Goal: Entertainment & Leisure: Consume media (video, audio)

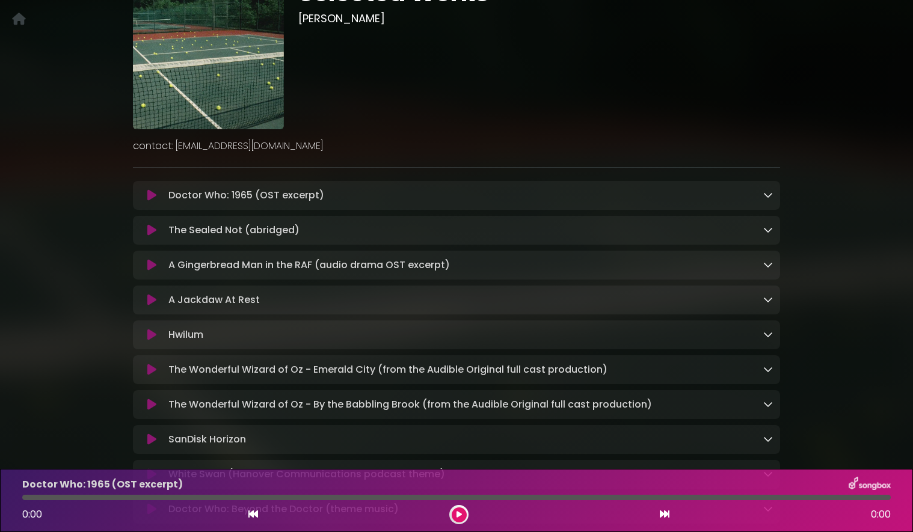
scroll to position [97, 0]
click at [152, 201] on icon at bounding box center [151, 197] width 9 height 12
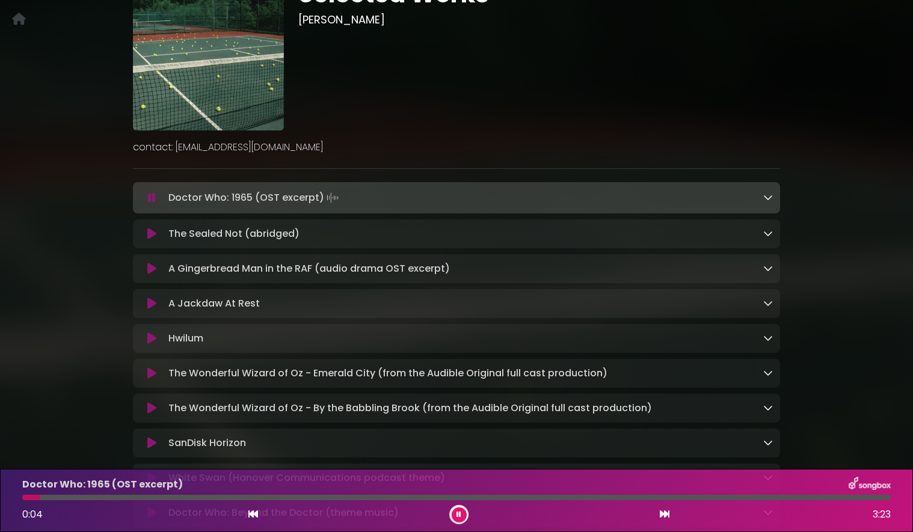
click at [156, 235] on icon at bounding box center [151, 234] width 9 height 12
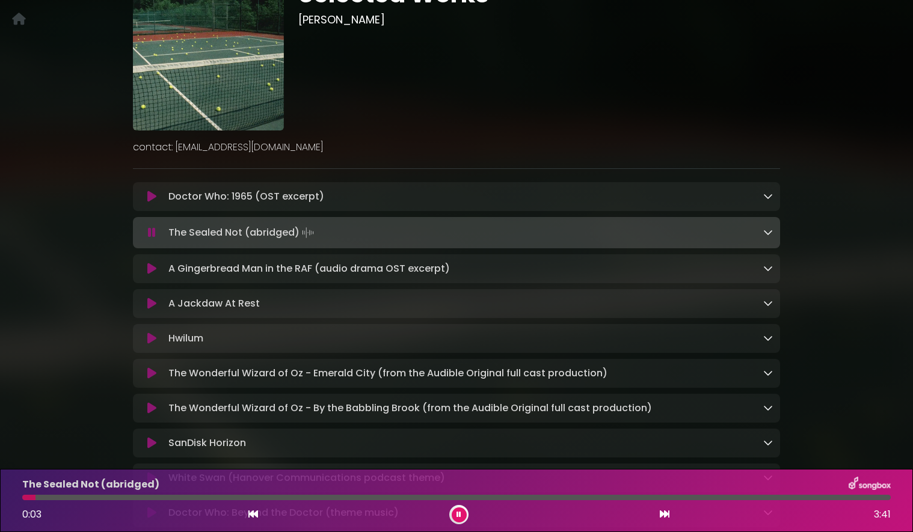
click at [89, 497] on div at bounding box center [456, 497] width 869 height 5
click at [384, 497] on div at bounding box center [456, 497] width 869 height 5
click at [686, 499] on div at bounding box center [456, 497] width 869 height 5
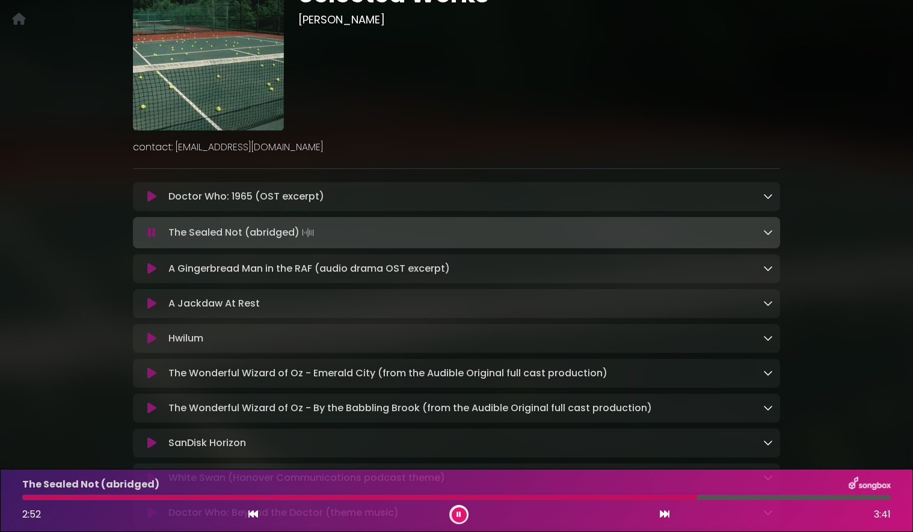
click at [790, 498] on div at bounding box center [456, 497] width 869 height 5
click at [213, 496] on div at bounding box center [408, 497] width 773 height 5
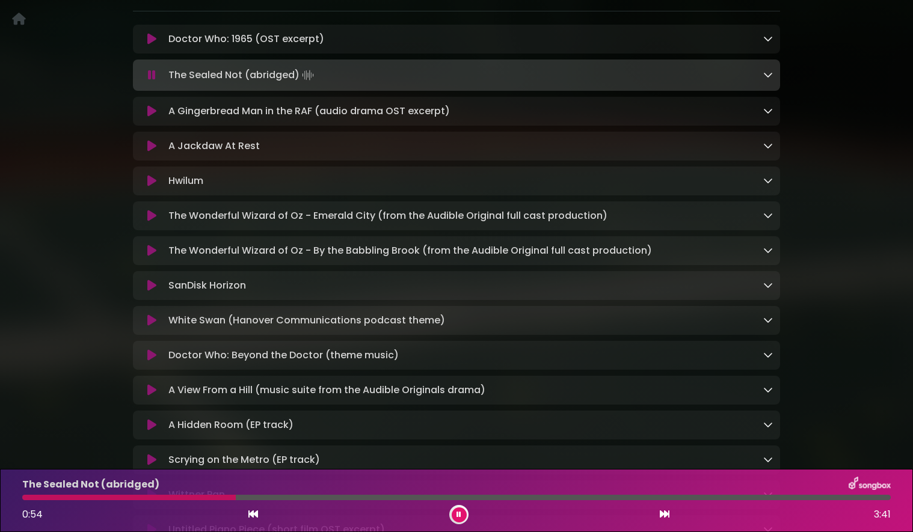
scroll to position [306, 0]
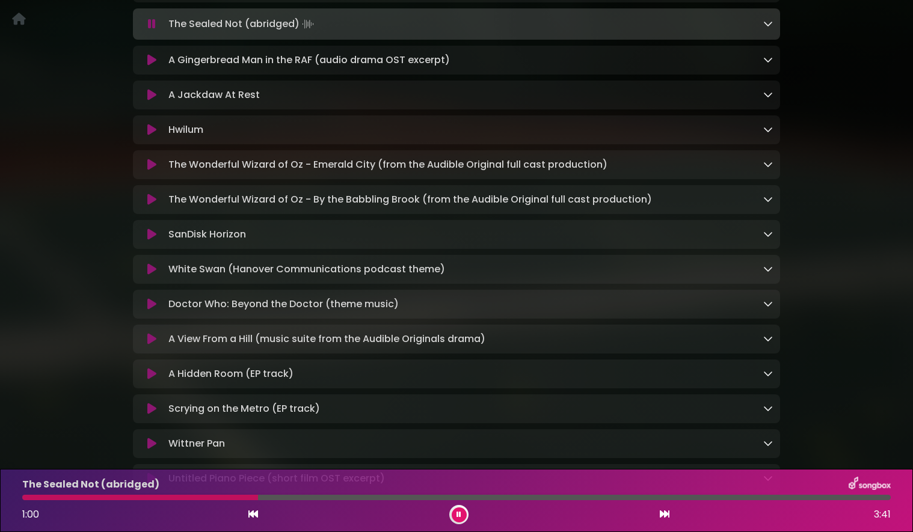
click at [458, 519] on button at bounding box center [459, 515] width 15 height 15
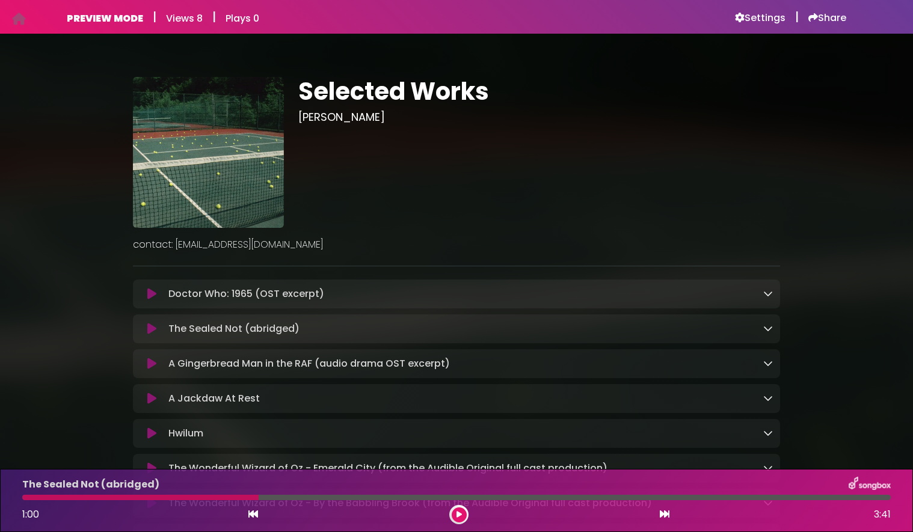
scroll to position [0, 0]
click at [155, 333] on icon at bounding box center [151, 329] width 9 height 12
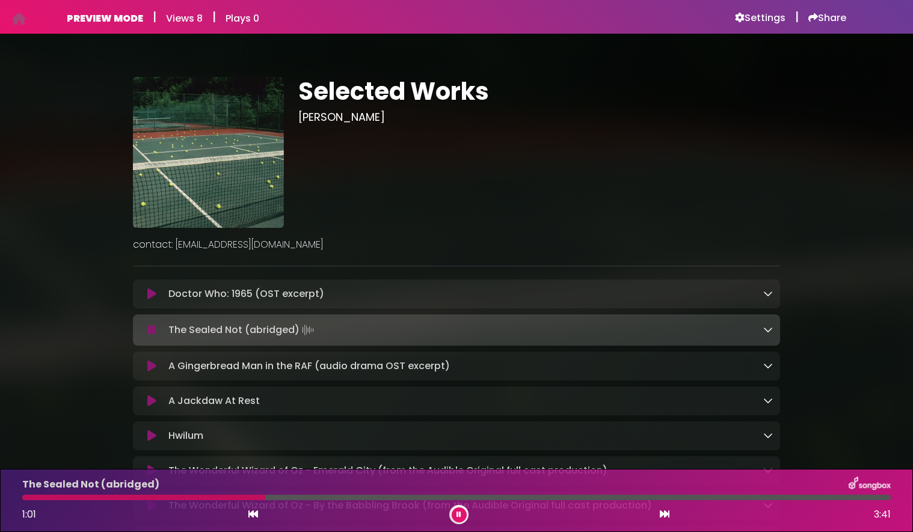
click at [26, 499] on div at bounding box center [143, 497] width 243 height 5
click at [168, 499] on div at bounding box center [456, 497] width 869 height 5
click at [230, 500] on div "The Sealed Not (abridged) 0:39 3:41" at bounding box center [456, 501] width 883 height 48
click at [252, 499] on div at bounding box center [456, 497] width 869 height 5
click at [327, 502] on div "The Sealed Not (abridged) 0:59 3:41" at bounding box center [456, 501] width 883 height 48
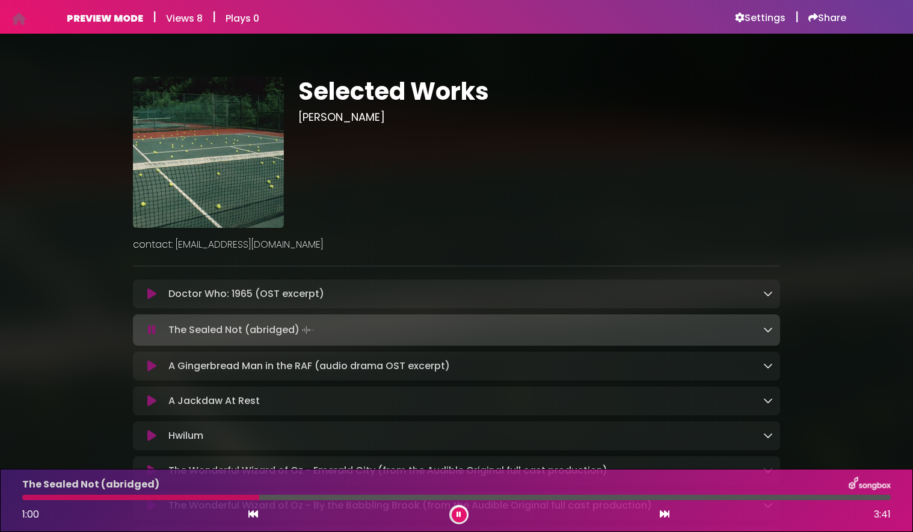
click at [343, 497] on div at bounding box center [456, 497] width 869 height 5
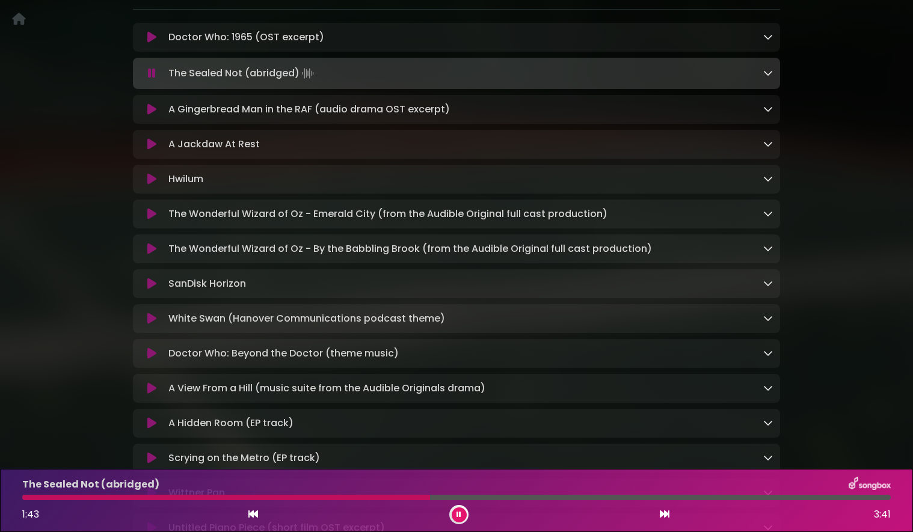
scroll to position [259, 0]
click at [767, 286] on icon at bounding box center [768, 282] width 10 height 10
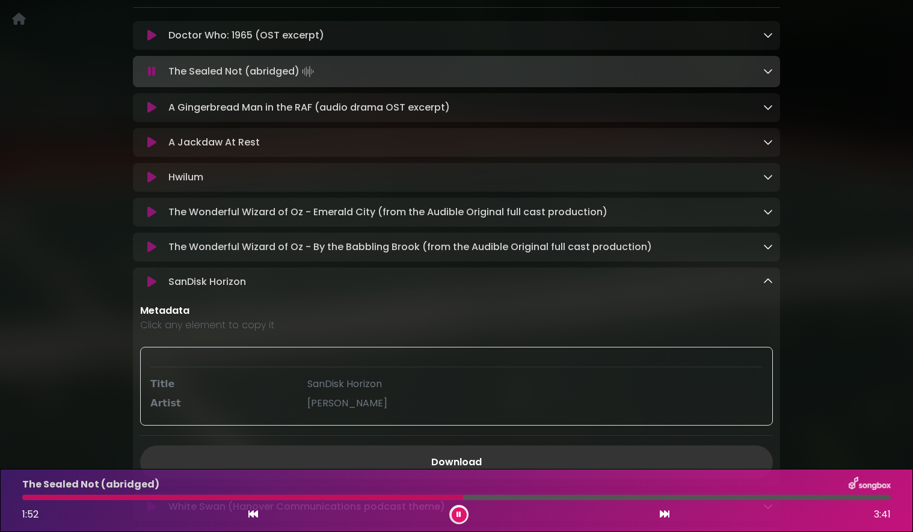
click at [767, 286] on icon at bounding box center [768, 282] width 10 height 10
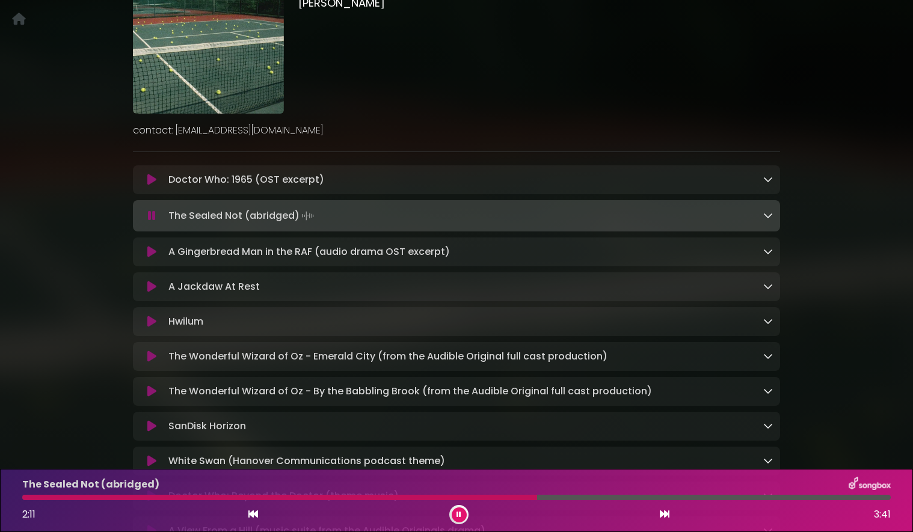
scroll to position [114, 0]
click at [152, 218] on icon at bounding box center [152, 217] width 8 height 12
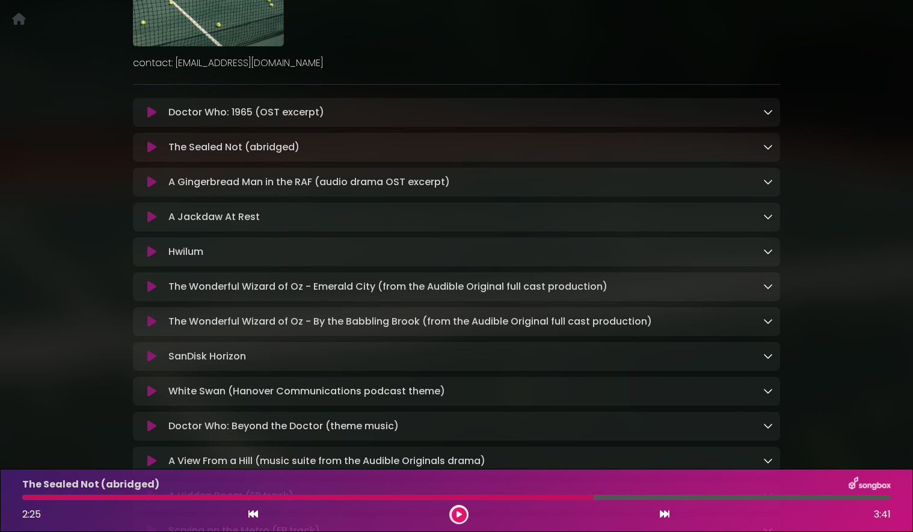
scroll to position [203, 0]
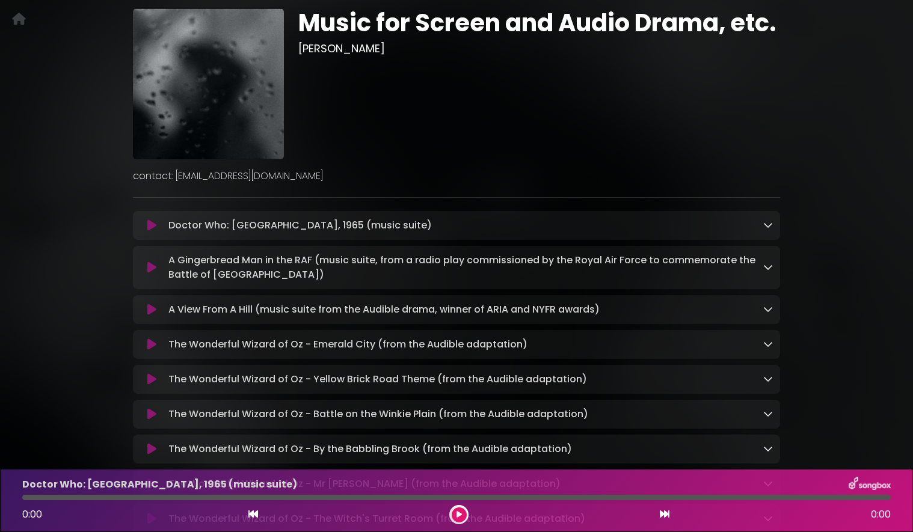
scroll to position [52, 0]
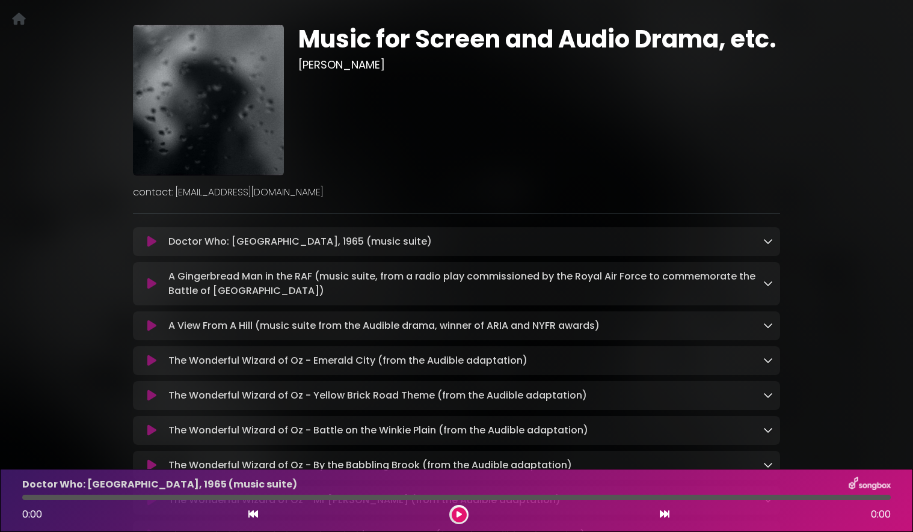
click at [150, 243] on icon at bounding box center [151, 242] width 9 height 12
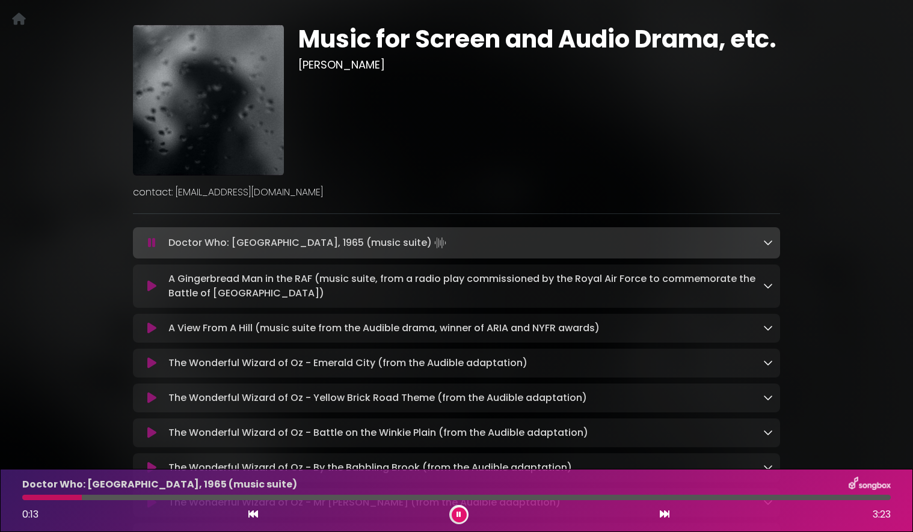
click at [223, 499] on div at bounding box center [456, 497] width 869 height 5
click at [351, 500] on div "Doctor Who: London, 1965 (music suite) 0:47 3:23" at bounding box center [456, 501] width 883 height 48
click at [362, 500] on div at bounding box center [456, 497] width 869 height 5
click at [534, 498] on div at bounding box center [456, 497] width 869 height 5
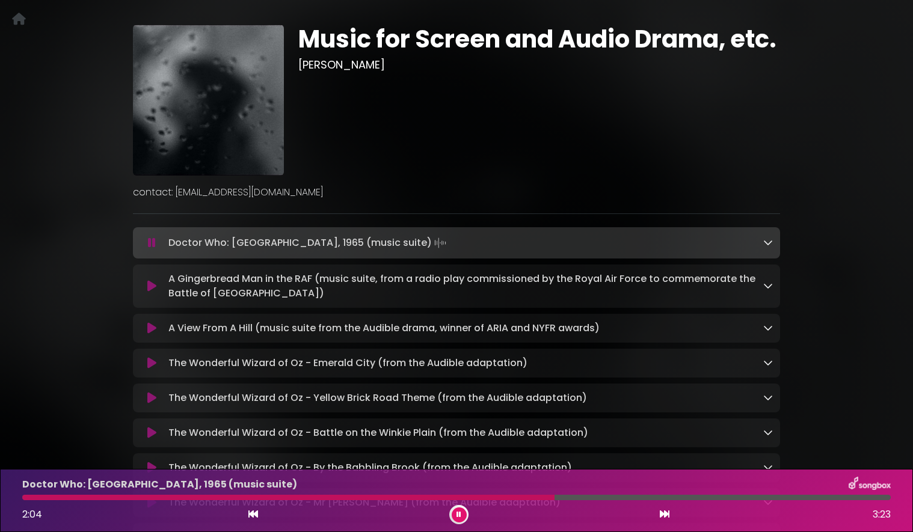
click at [148, 288] on icon at bounding box center [151, 286] width 9 height 12
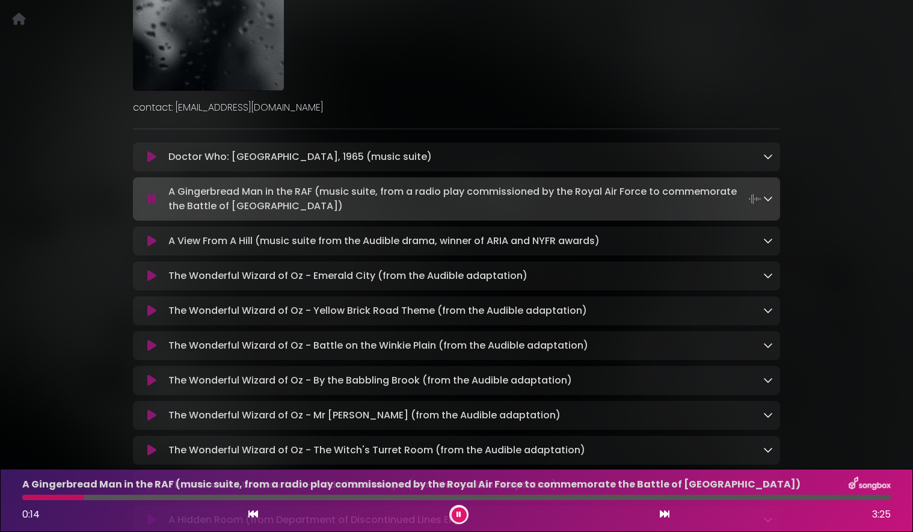
scroll to position [145, 0]
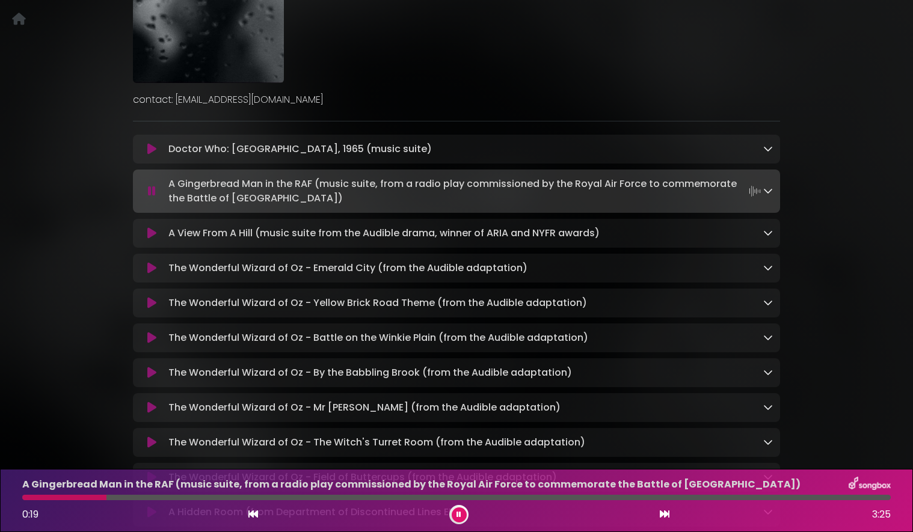
click at [150, 269] on icon at bounding box center [151, 268] width 9 height 12
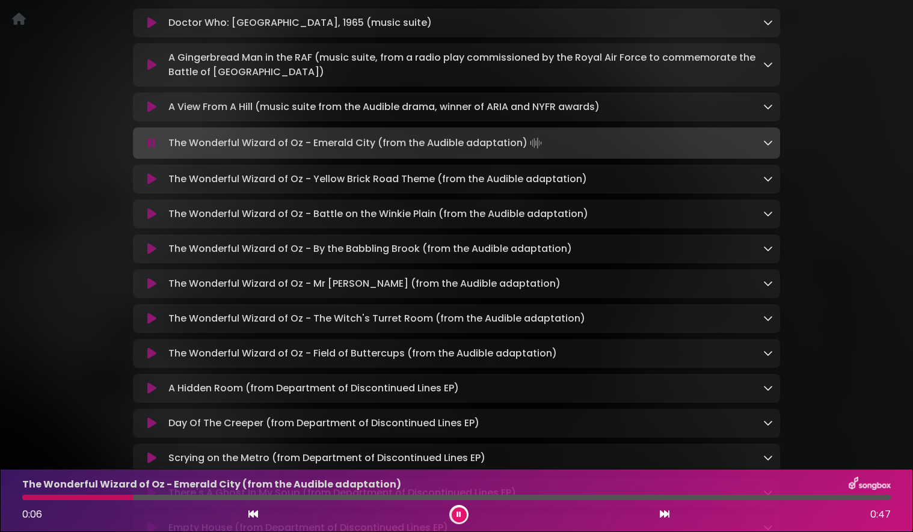
scroll to position [272, 0]
click at [151, 180] on icon at bounding box center [151, 179] width 9 height 12
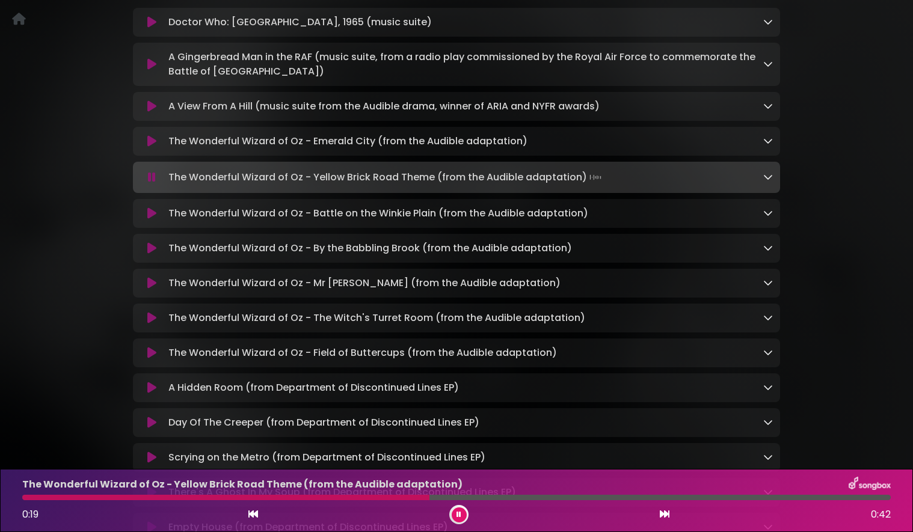
click at [153, 215] on icon at bounding box center [151, 214] width 9 height 12
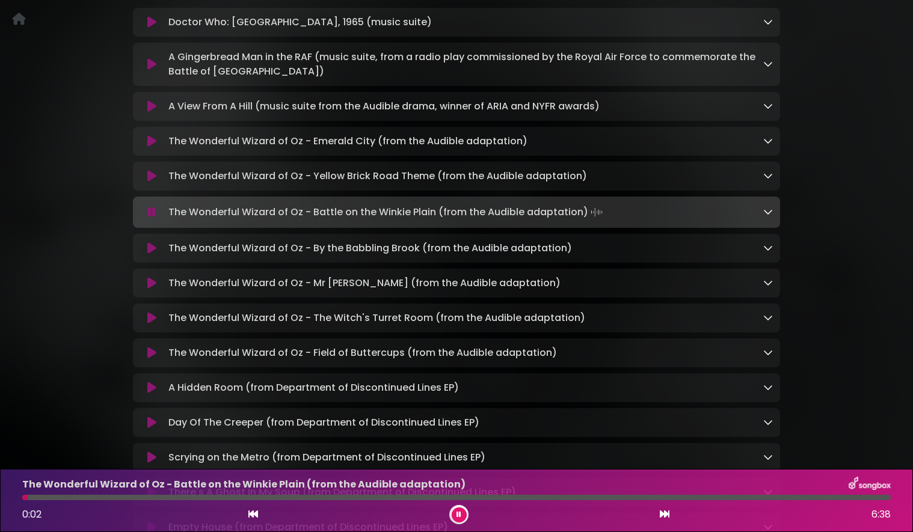
click at [51, 498] on div at bounding box center [456, 497] width 869 height 5
click at [193, 499] on div at bounding box center [456, 497] width 869 height 5
click at [452, 499] on div at bounding box center [456, 497] width 869 height 5
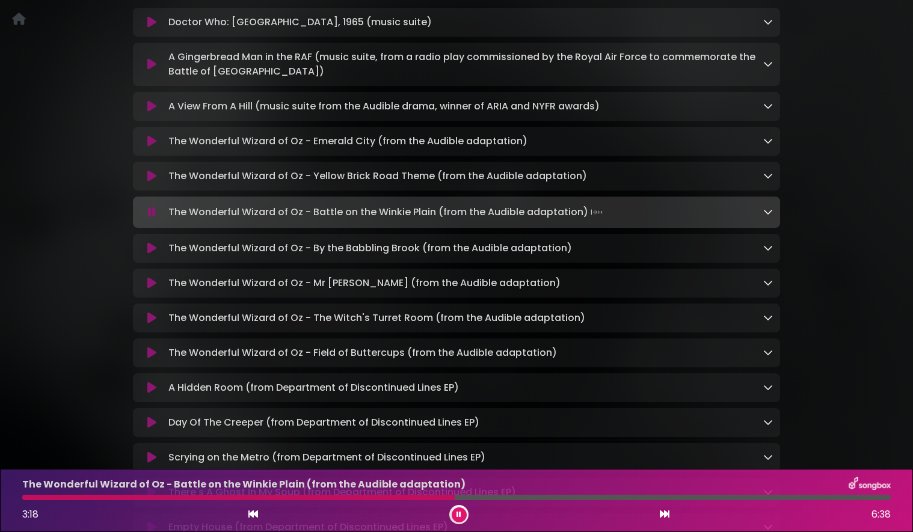
click at [518, 499] on div at bounding box center [456, 497] width 869 height 5
click at [151, 250] on icon at bounding box center [151, 248] width 9 height 12
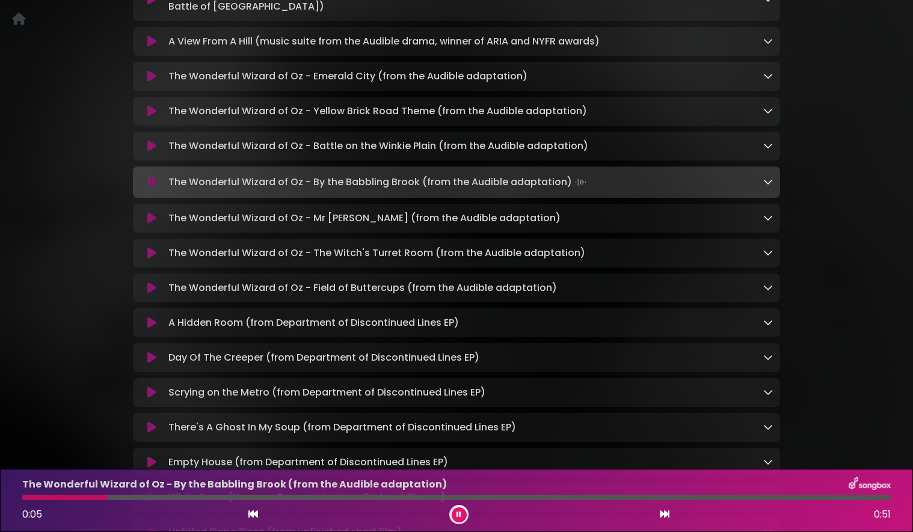
scroll to position [275, 0]
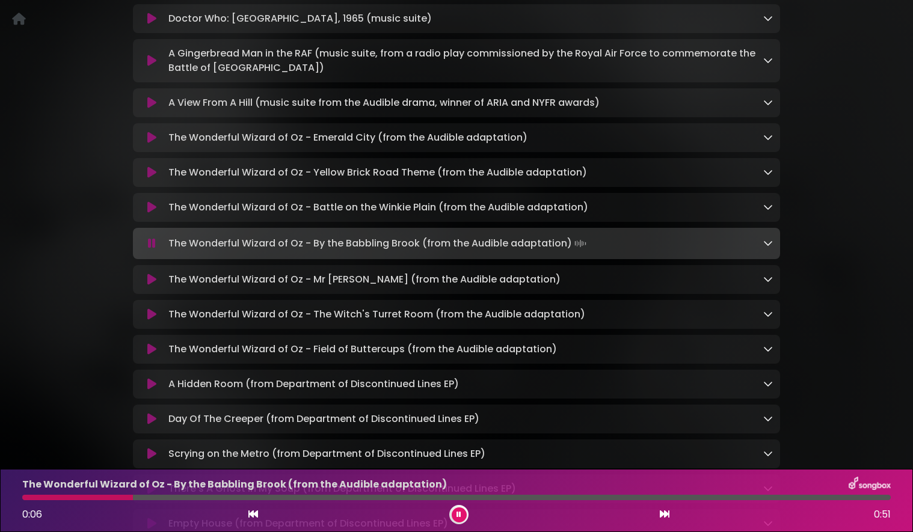
click at [362, 501] on div "The Wonderful Wizard of Oz - By the Babbling Brook (from the Audible adaptation…" at bounding box center [456, 501] width 883 height 48
click at [368, 501] on div "The Wonderful Wizard of Oz - By the Babbling Brook (from the Audible adaptation…" at bounding box center [456, 501] width 883 height 48
click at [362, 497] on div at bounding box center [456, 497] width 869 height 5
click at [518, 496] on div at bounding box center [456, 497] width 869 height 5
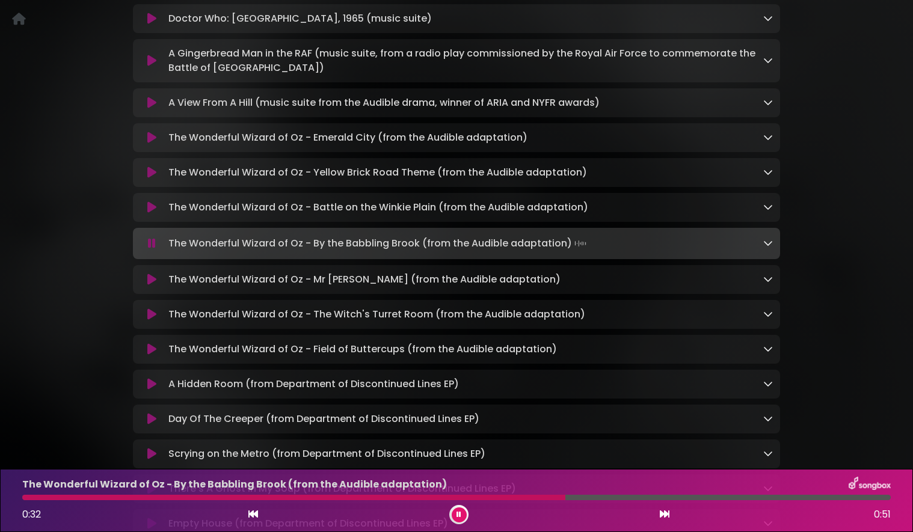
click at [150, 283] on icon at bounding box center [151, 280] width 9 height 12
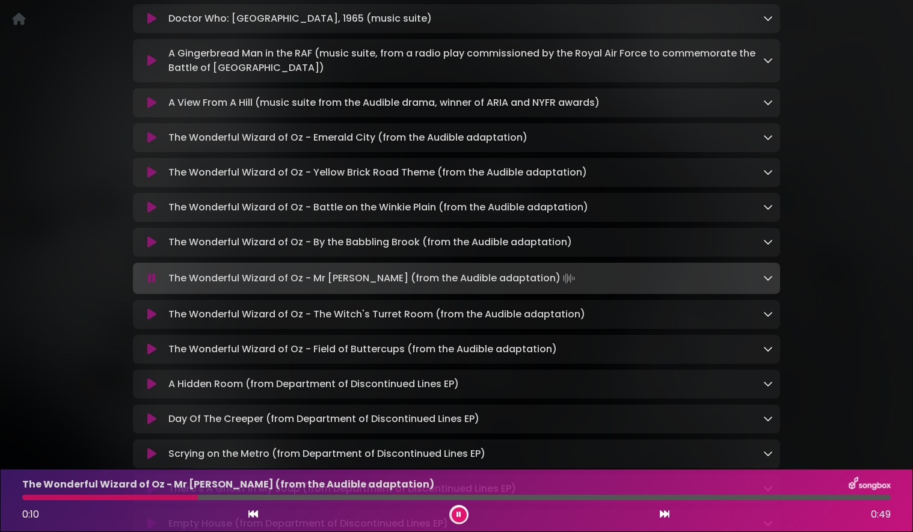
click at [197, 498] on div at bounding box center [456, 497] width 869 height 5
click at [353, 499] on div at bounding box center [456, 497] width 869 height 5
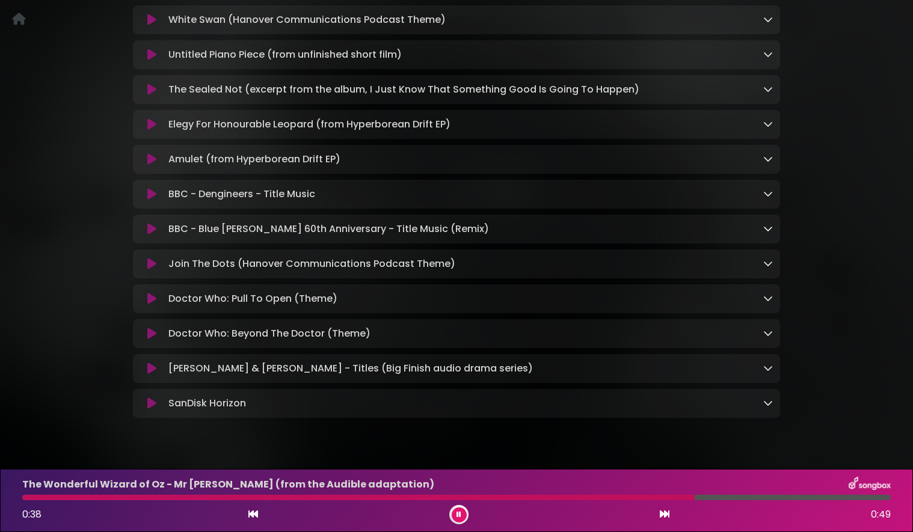
scroll to position [815, 0]
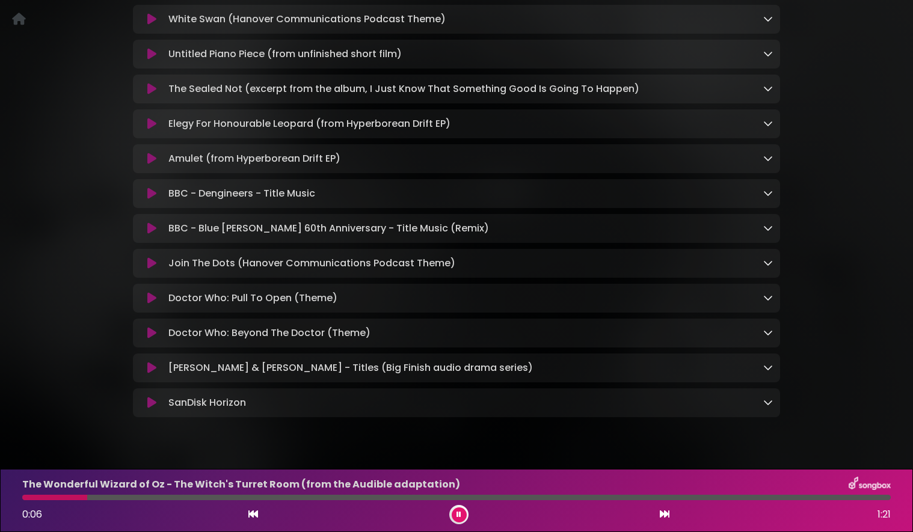
click at [195, 499] on div at bounding box center [456, 497] width 869 height 5
click at [486, 498] on div "The Wonderful Wizard of Oz - The Witch's Turret Room (from the Audible adaptati…" at bounding box center [456, 501] width 883 height 48
click at [400, 497] on div at bounding box center [456, 497] width 869 height 5
click at [493, 497] on div at bounding box center [456, 497] width 869 height 5
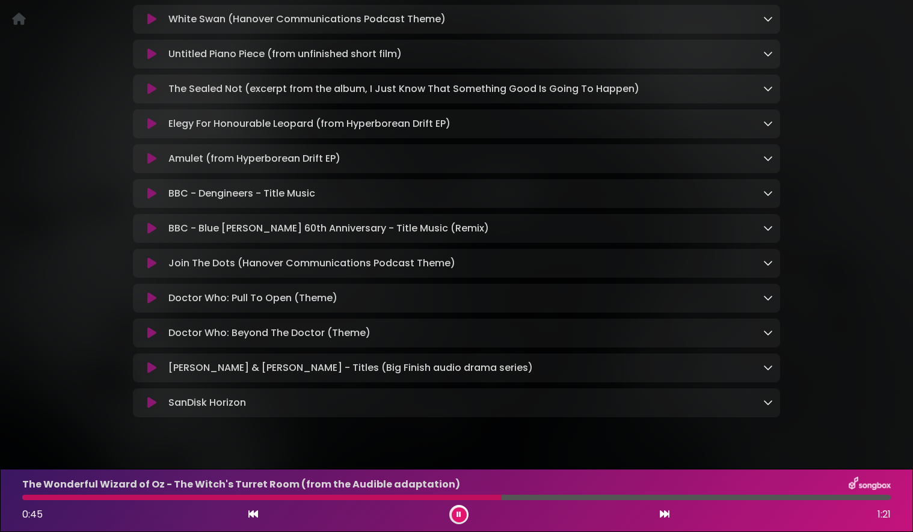
click at [591, 499] on div at bounding box center [456, 497] width 869 height 5
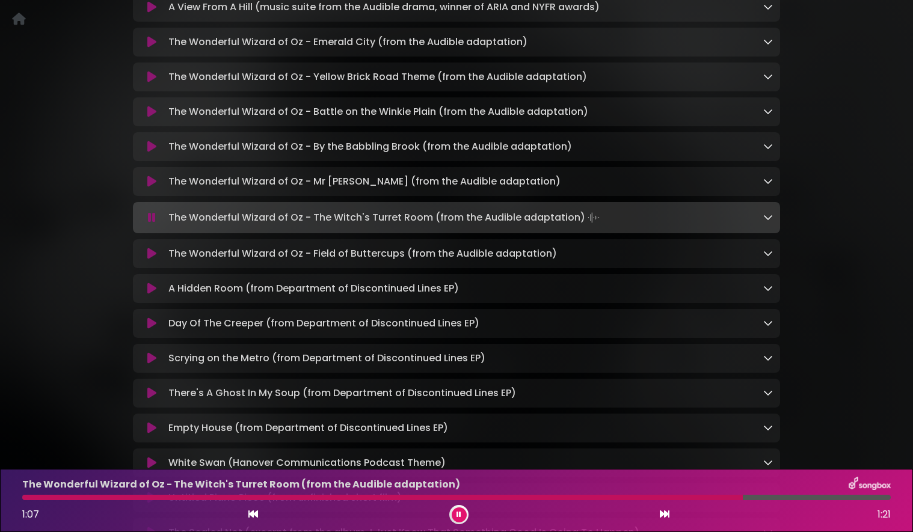
scroll to position [368, 0]
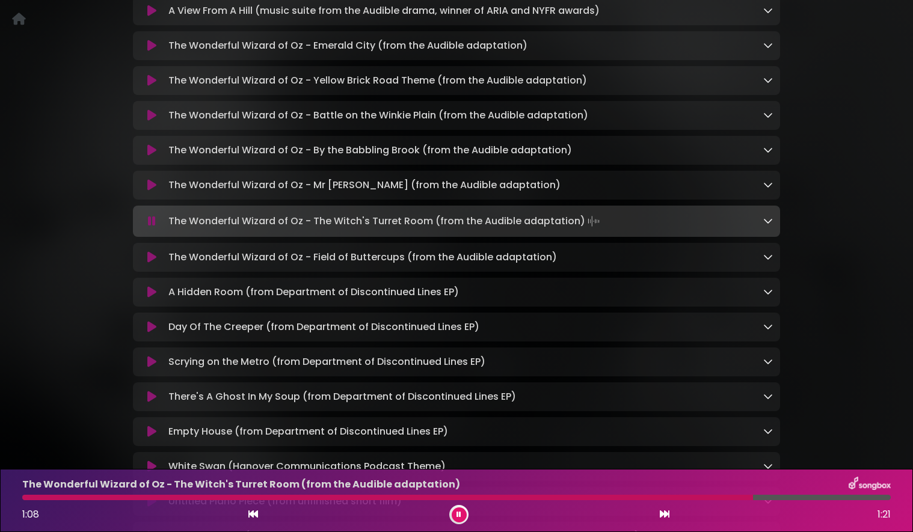
click at [150, 260] on icon at bounding box center [151, 257] width 9 height 12
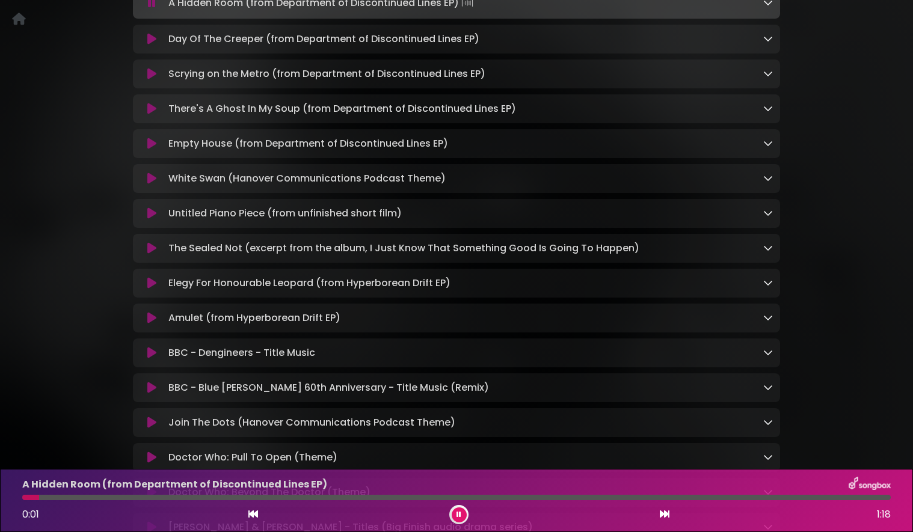
scroll to position [657, 0]
click at [463, 513] on button at bounding box center [459, 515] width 15 height 15
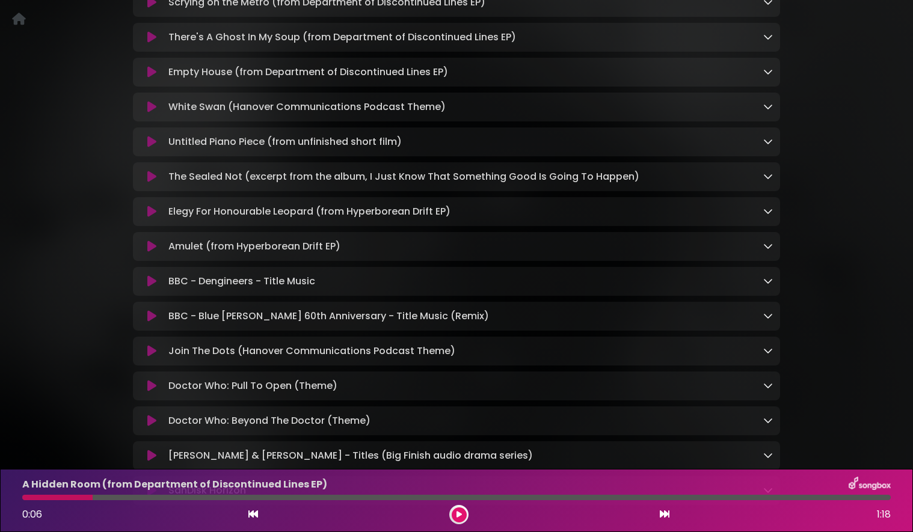
scroll to position [691, 0]
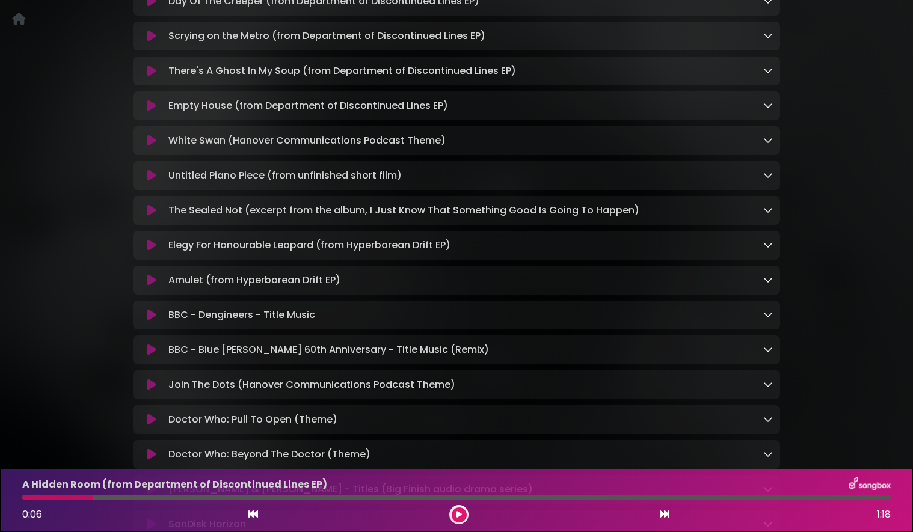
click at [151, 112] on icon at bounding box center [151, 106] width 9 height 12
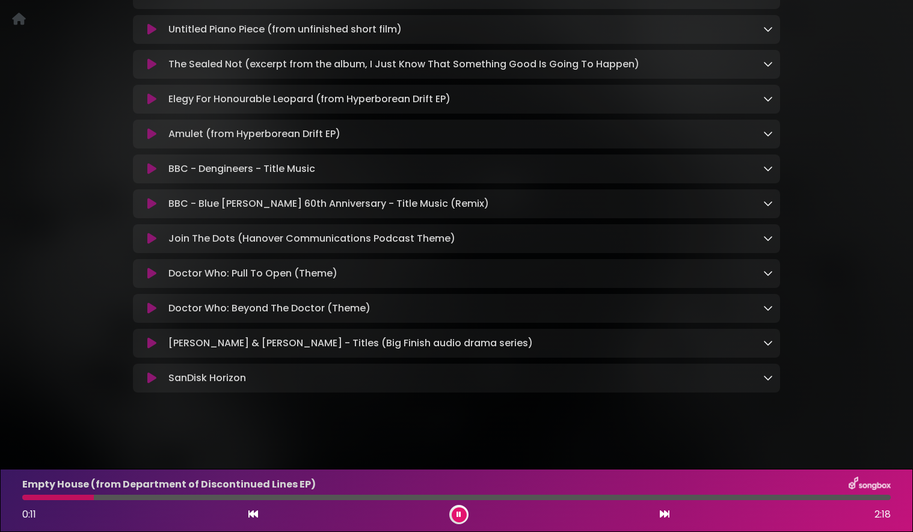
scroll to position [855, 0]
click at [153, 341] on icon at bounding box center [151, 343] width 9 height 12
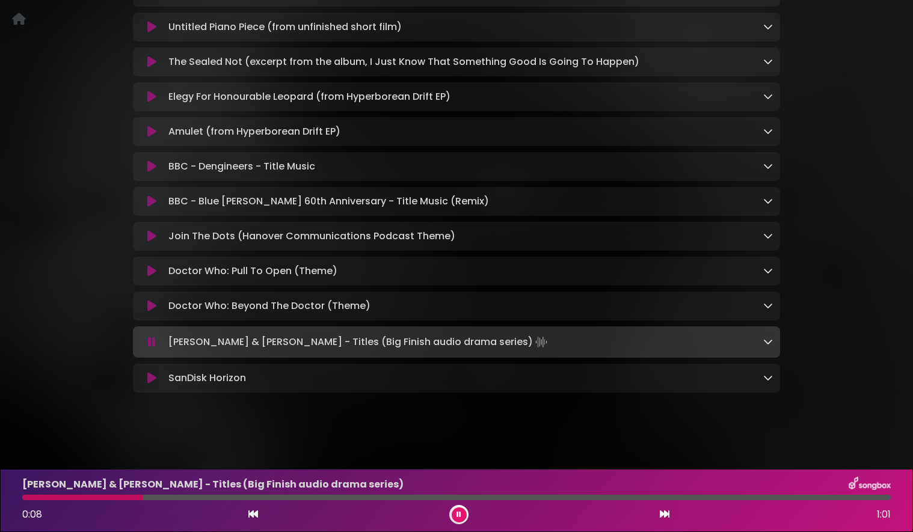
click at [149, 269] on icon at bounding box center [151, 271] width 9 height 12
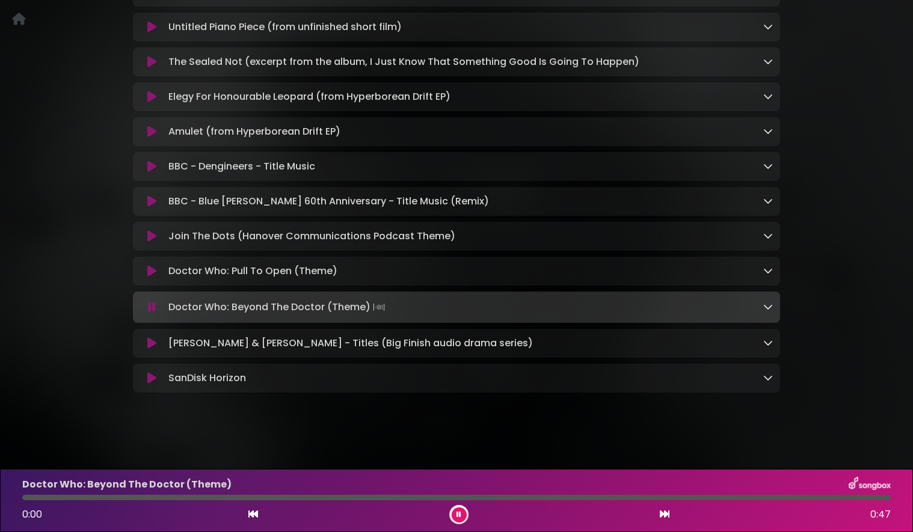
scroll to position [853, 0]
click at [151, 311] on icon at bounding box center [152, 307] width 8 height 12
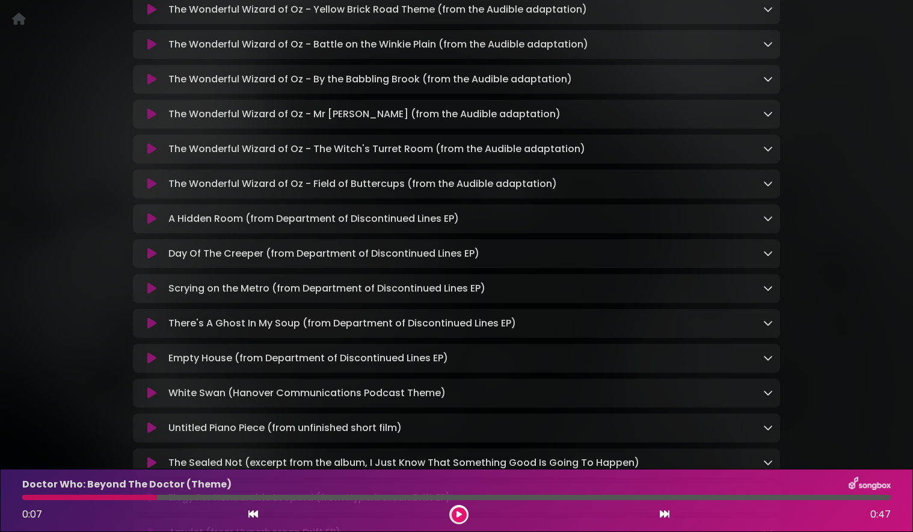
scroll to position [440, 0]
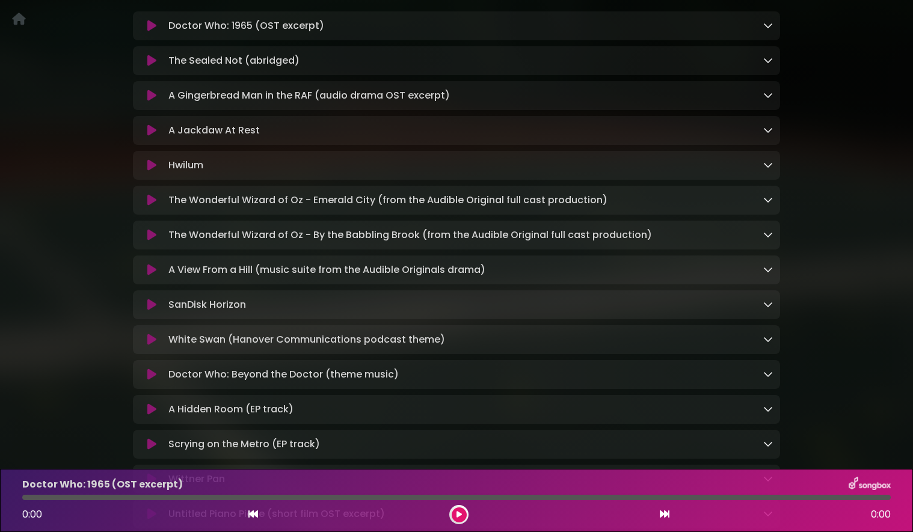
scroll to position [303, 0]
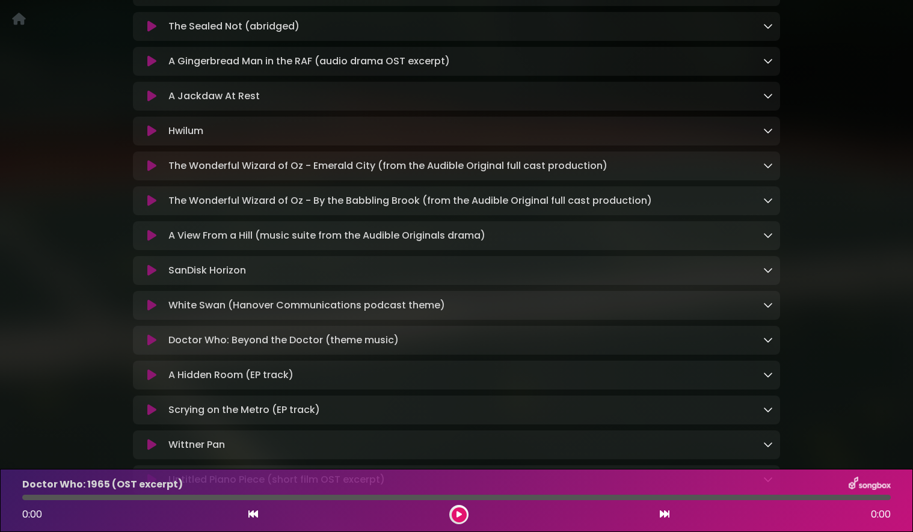
click at [154, 241] on icon at bounding box center [151, 236] width 9 height 12
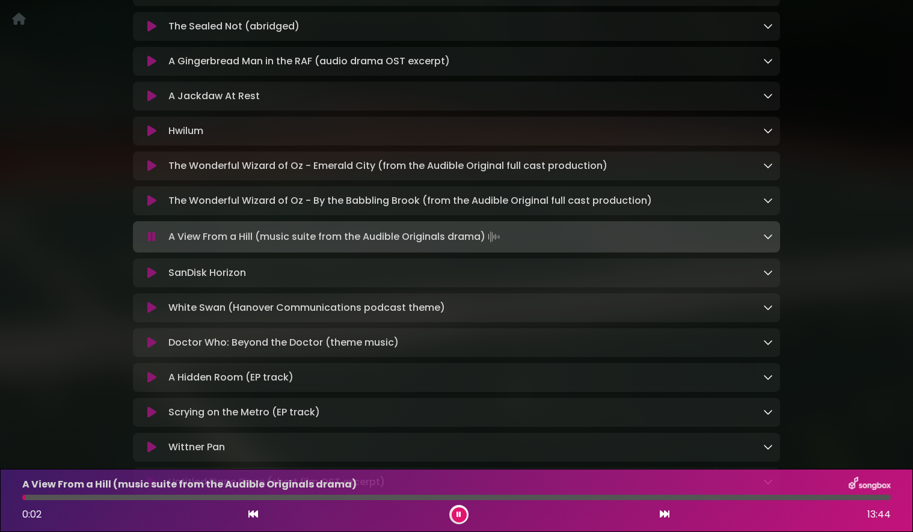
click at [99, 497] on div at bounding box center [456, 497] width 869 height 5
click at [366, 500] on div at bounding box center [456, 497] width 869 height 5
click at [152, 137] on icon at bounding box center [151, 131] width 9 height 12
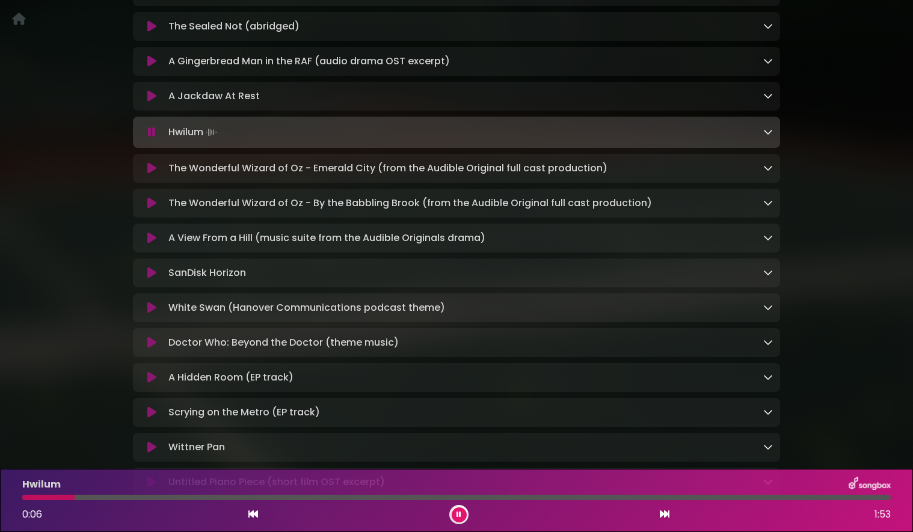
click at [180, 499] on div at bounding box center [456, 497] width 869 height 5
click at [414, 498] on div at bounding box center [456, 497] width 869 height 5
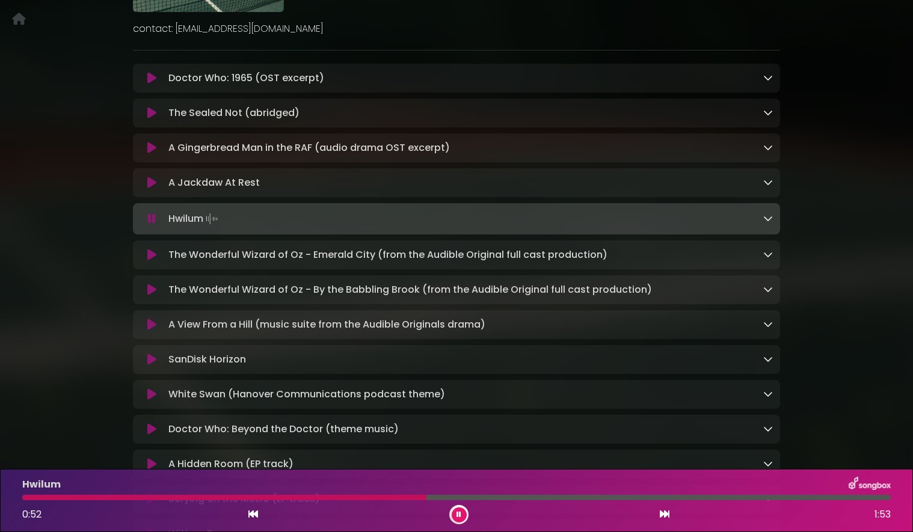
scroll to position [211, 0]
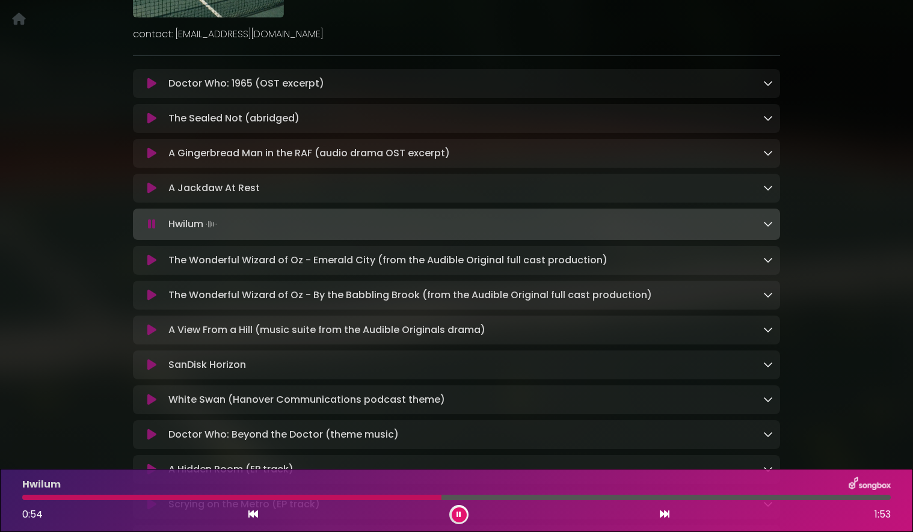
click at [151, 84] on icon at bounding box center [151, 84] width 9 height 12
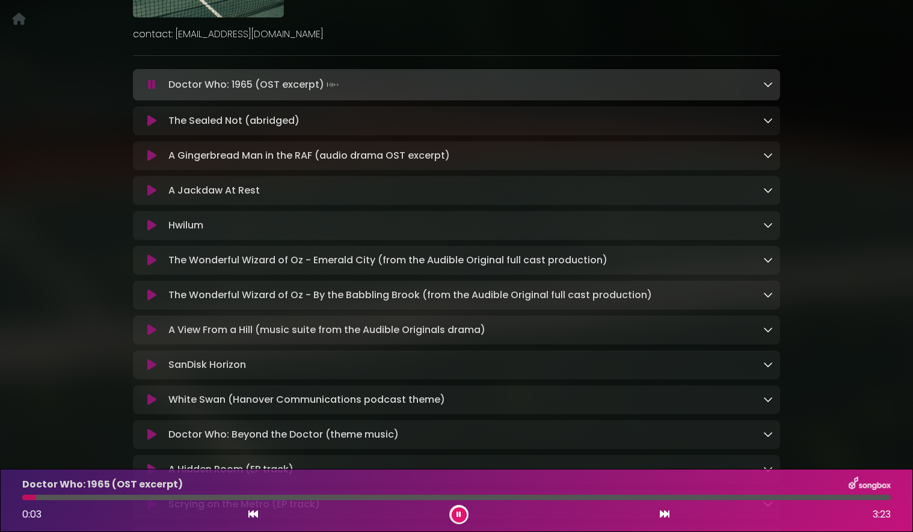
click at [152, 191] on icon at bounding box center [151, 191] width 9 height 12
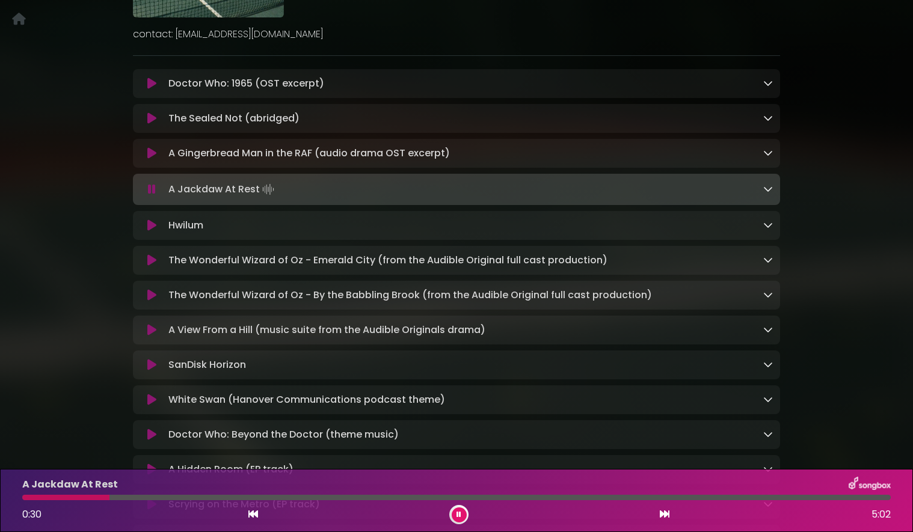
click at [175, 500] on div at bounding box center [456, 497] width 869 height 5
click at [345, 498] on div at bounding box center [456, 497] width 869 height 5
click at [497, 499] on div at bounding box center [456, 497] width 869 height 5
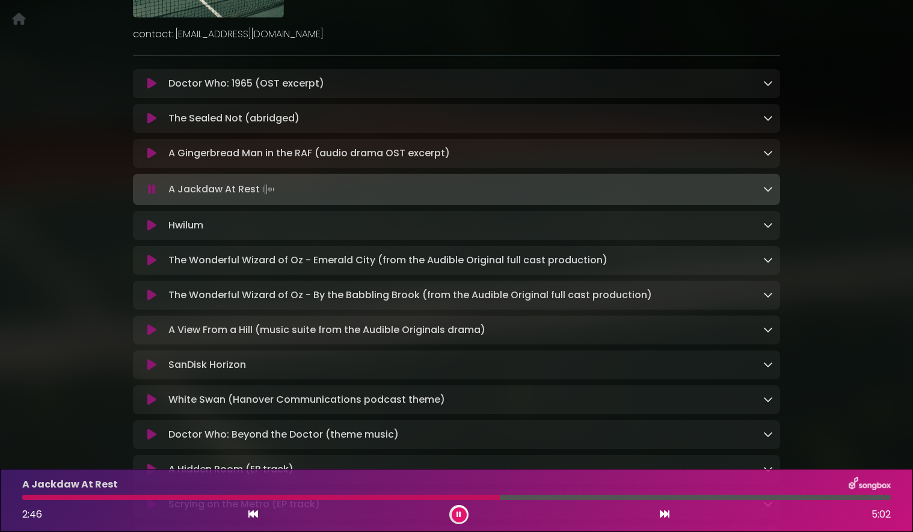
click at [687, 498] on div at bounding box center [456, 497] width 869 height 5
click at [152, 262] on icon at bounding box center [151, 260] width 9 height 12
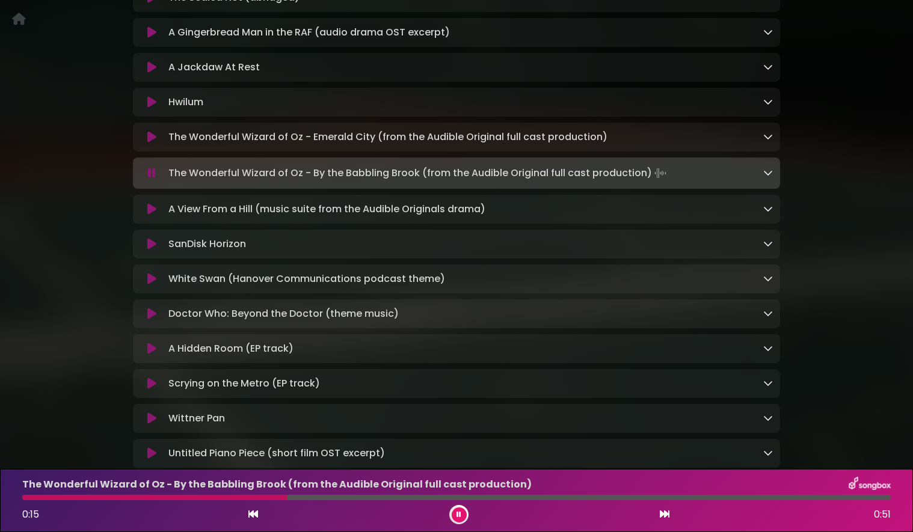
scroll to position [319, 0]
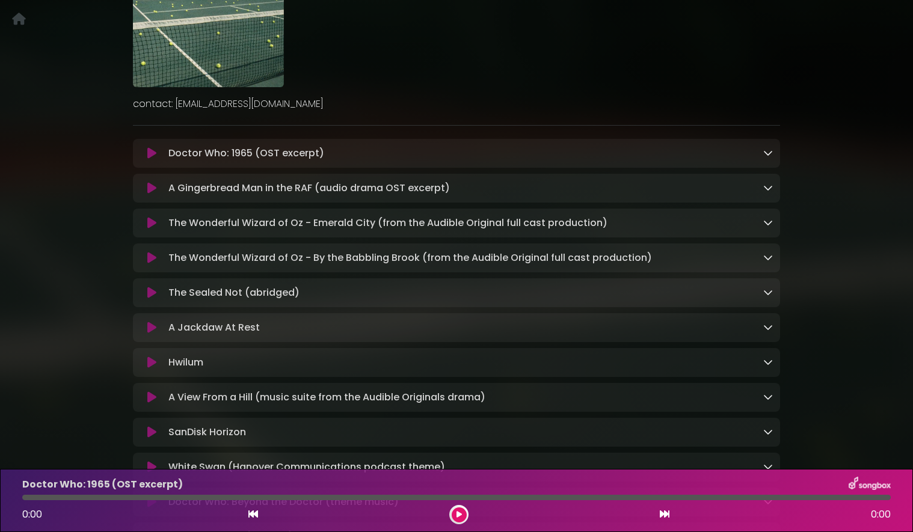
scroll to position [192, 0]
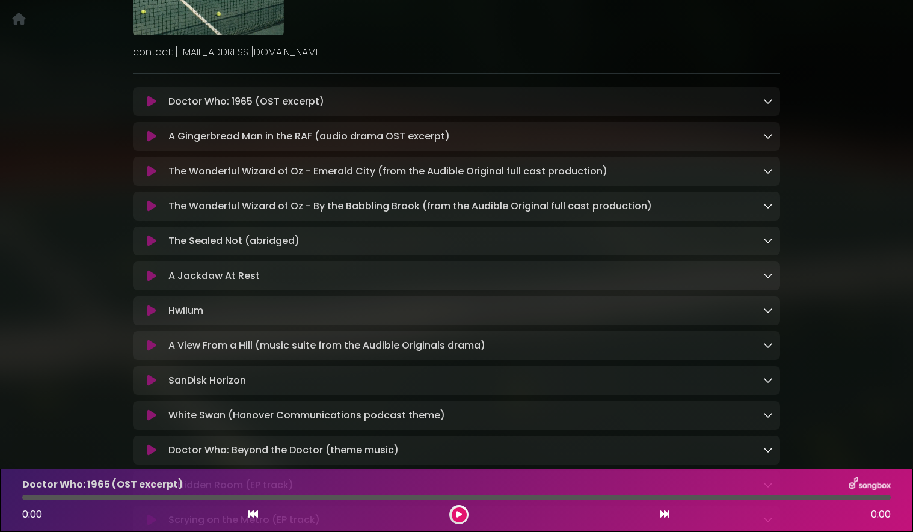
click at [152, 207] on icon at bounding box center [151, 206] width 9 height 12
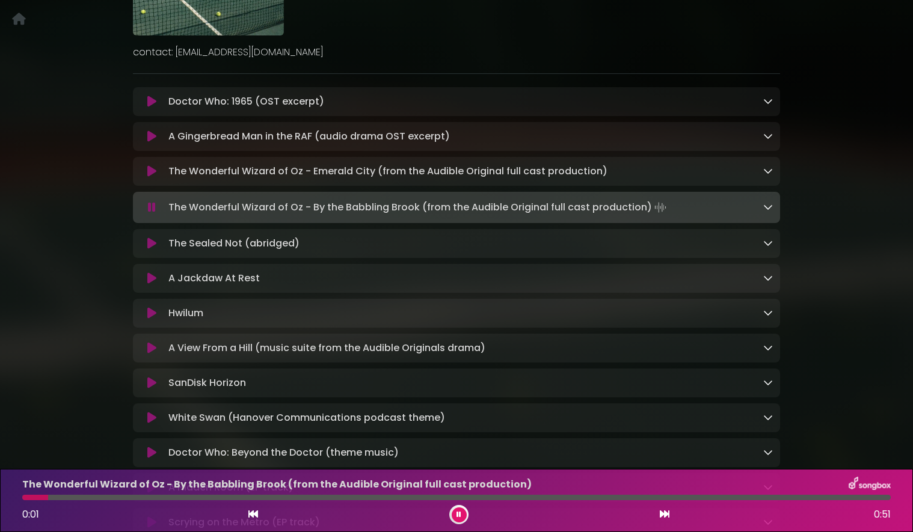
click at [713, 496] on div at bounding box center [456, 497] width 869 height 5
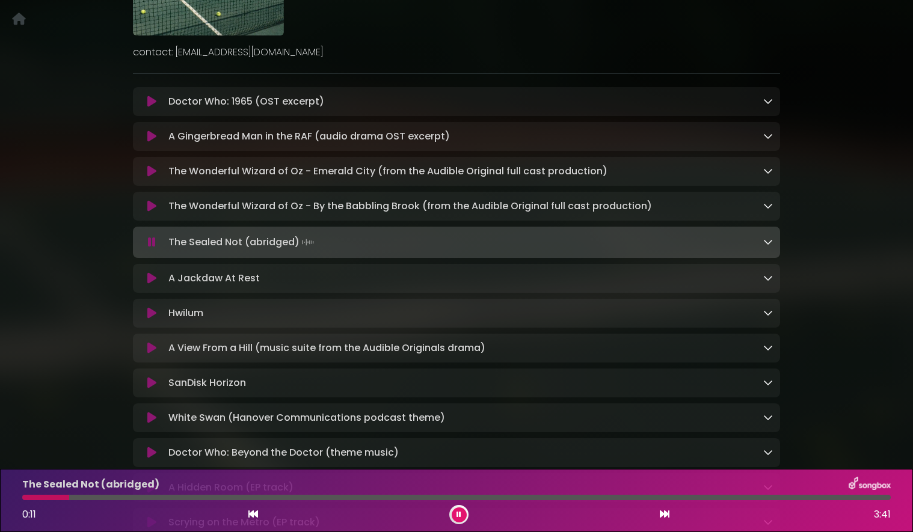
click at [152, 282] on icon at bounding box center [151, 278] width 9 height 12
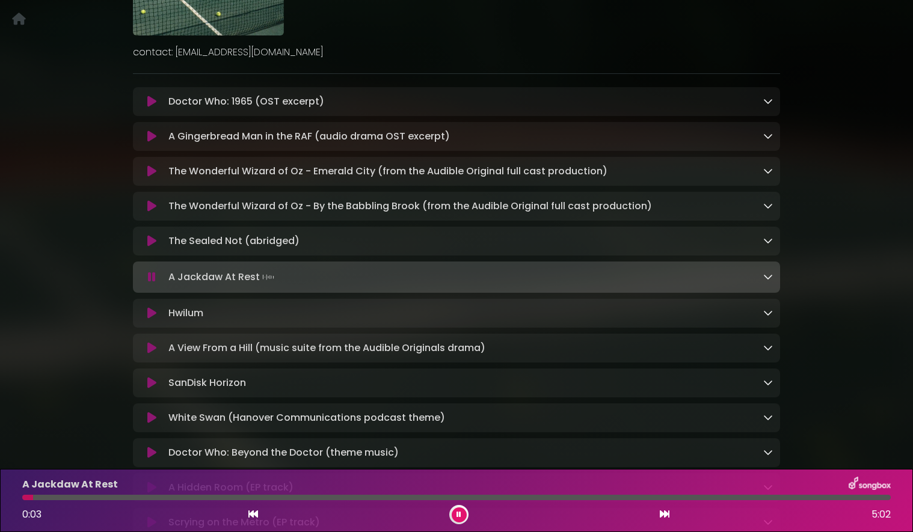
click at [110, 499] on div at bounding box center [456, 497] width 869 height 5
click at [316, 498] on div at bounding box center [456, 497] width 869 height 5
click at [150, 351] on icon at bounding box center [151, 348] width 9 height 12
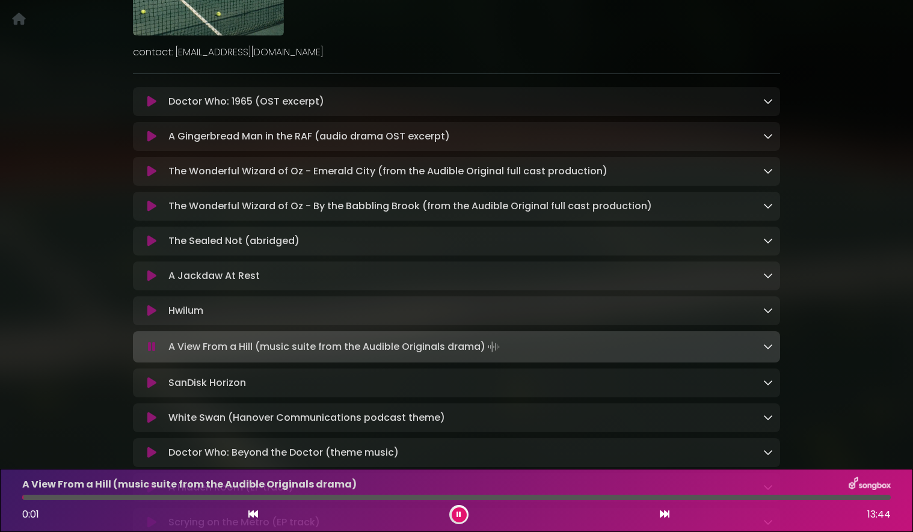
click at [99, 497] on div at bounding box center [456, 497] width 869 height 5
click at [363, 499] on div at bounding box center [456, 497] width 869 height 5
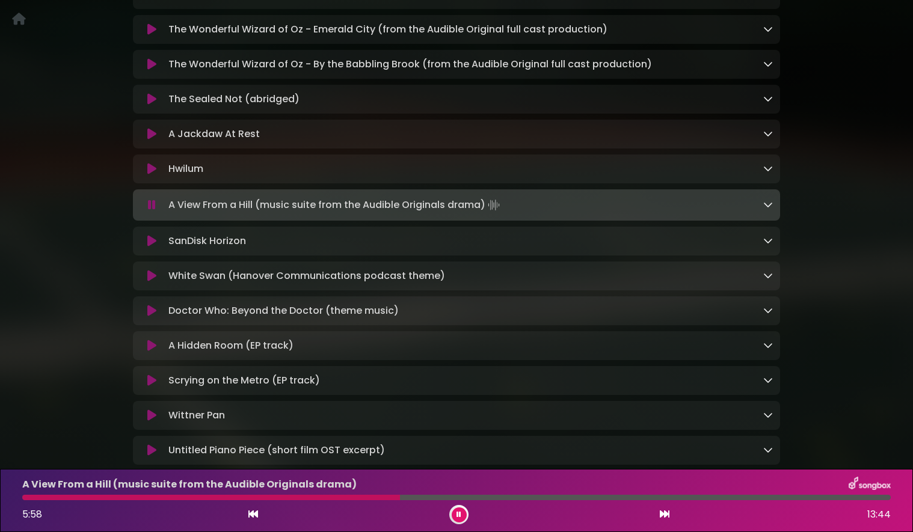
scroll to position [336, 0]
click at [153, 244] on icon at bounding box center [151, 240] width 9 height 12
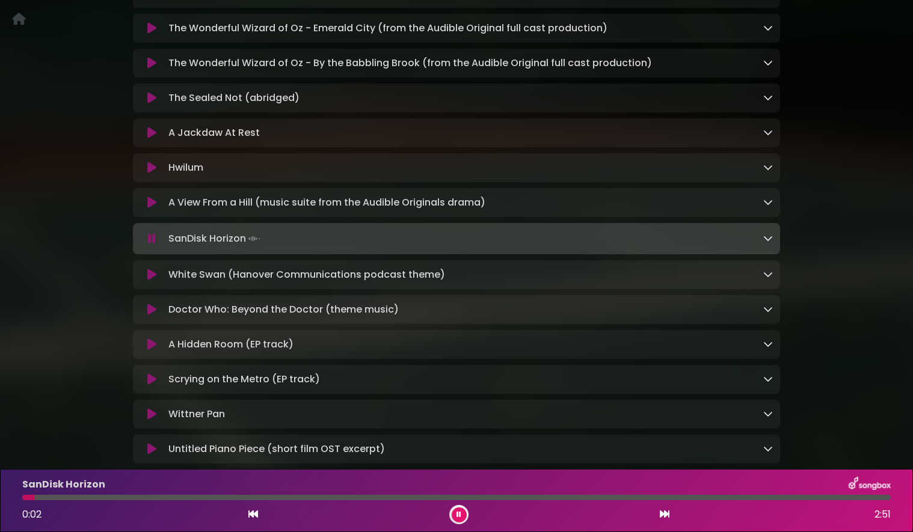
click at [118, 499] on div at bounding box center [456, 497] width 869 height 5
click at [296, 497] on div at bounding box center [456, 497] width 869 height 5
click at [564, 497] on div at bounding box center [456, 497] width 869 height 5
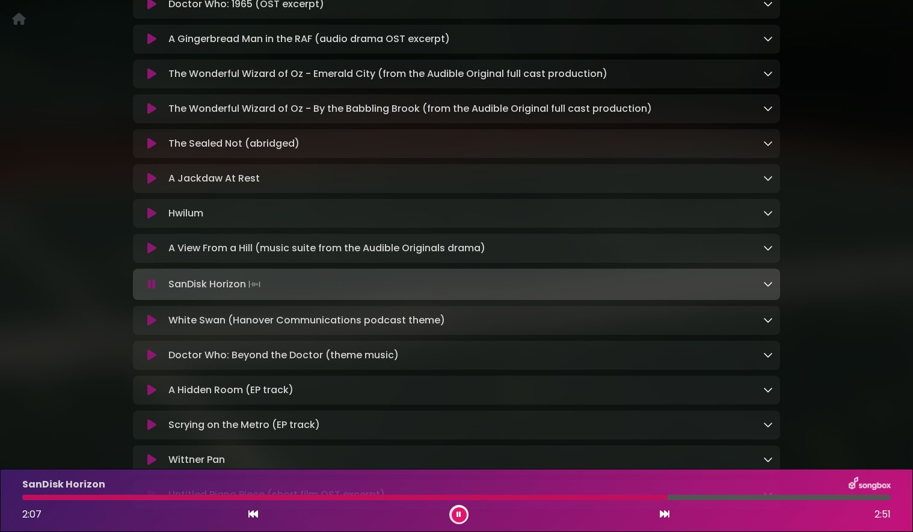
scroll to position [291, 0]
click at [150, 325] on icon at bounding box center [151, 320] width 9 height 12
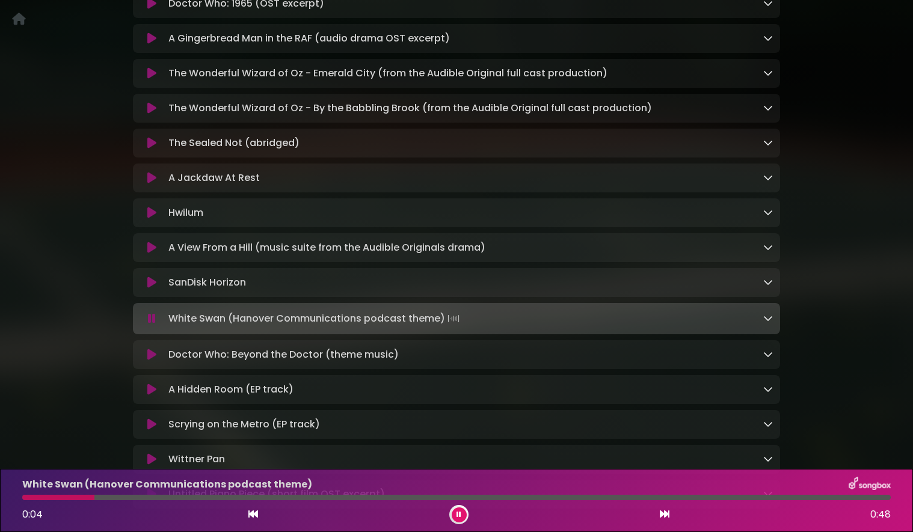
click at [153, 360] on icon at bounding box center [151, 355] width 9 height 12
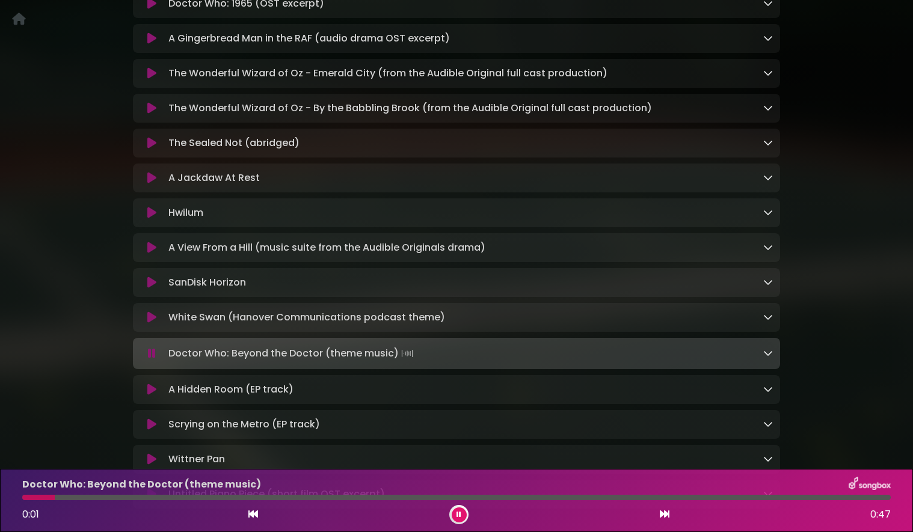
click at [137, 497] on div at bounding box center [456, 497] width 869 height 5
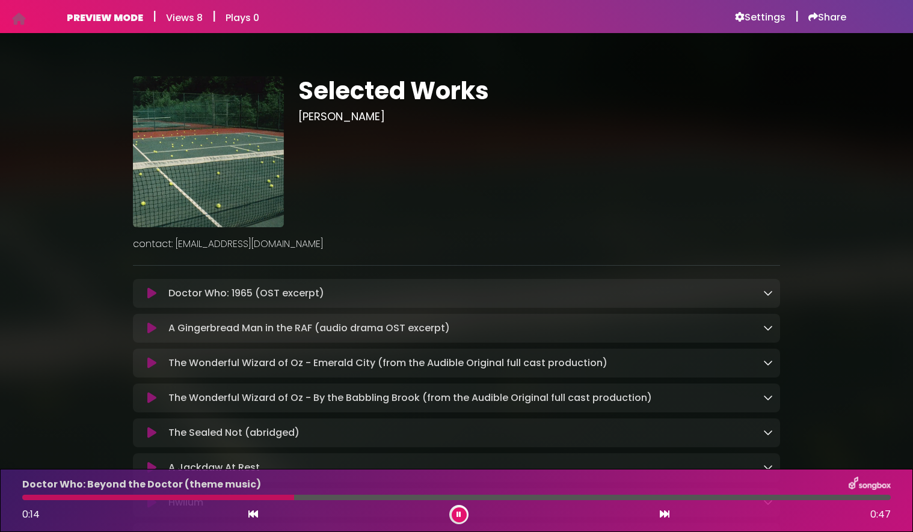
scroll to position [0, 0]
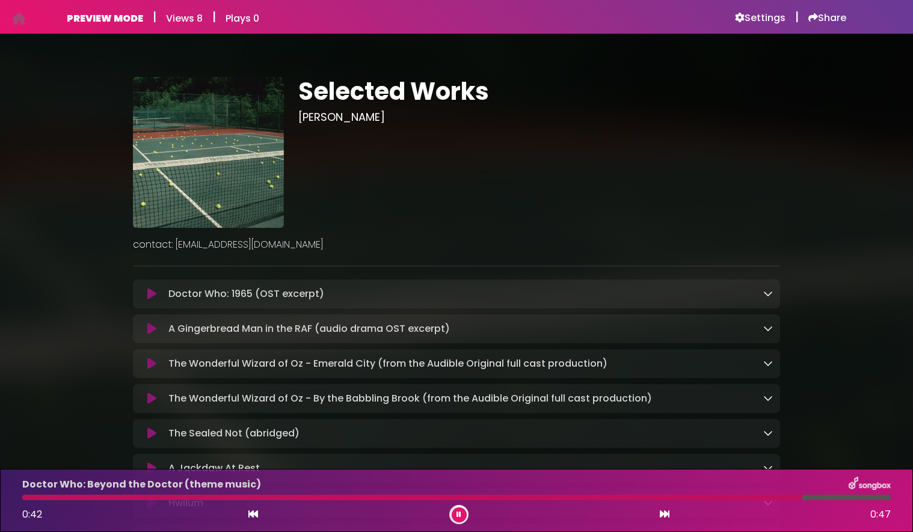
click at [459, 515] on icon at bounding box center [459, 514] width 5 height 7
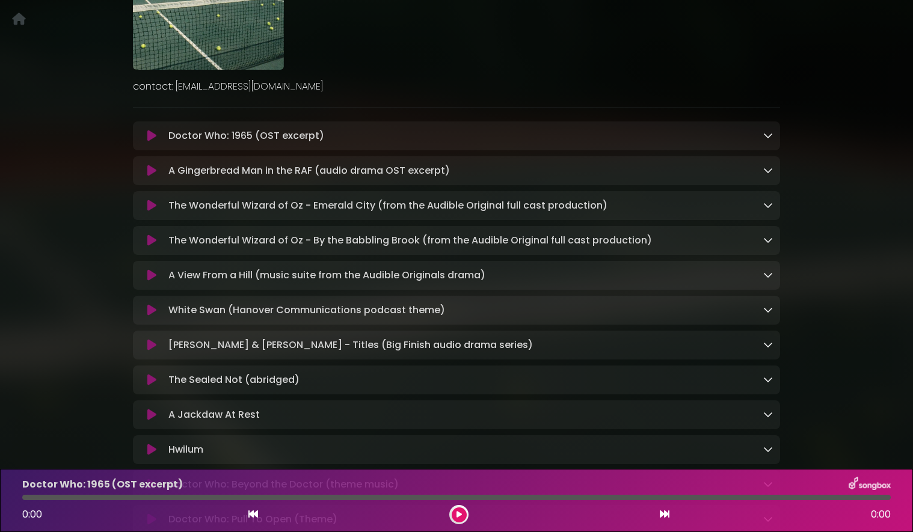
scroll to position [226, 0]
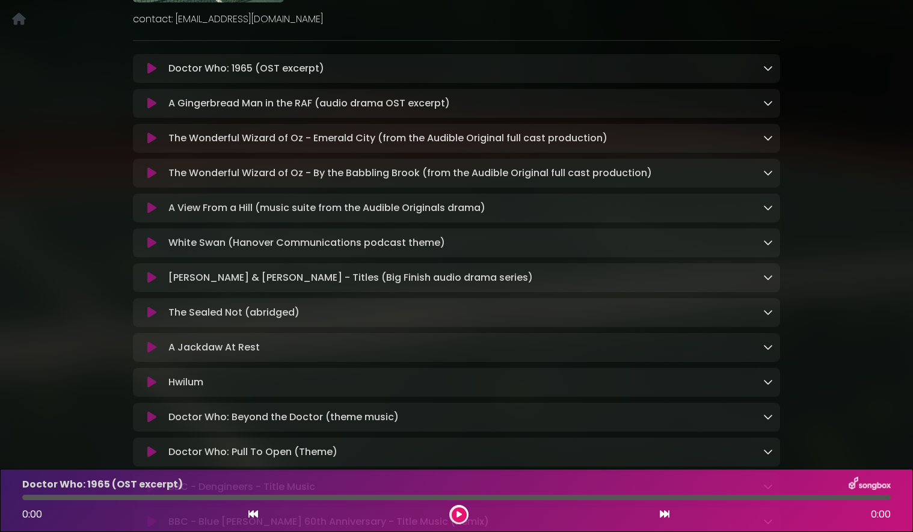
click at [150, 68] on icon at bounding box center [151, 69] width 9 height 12
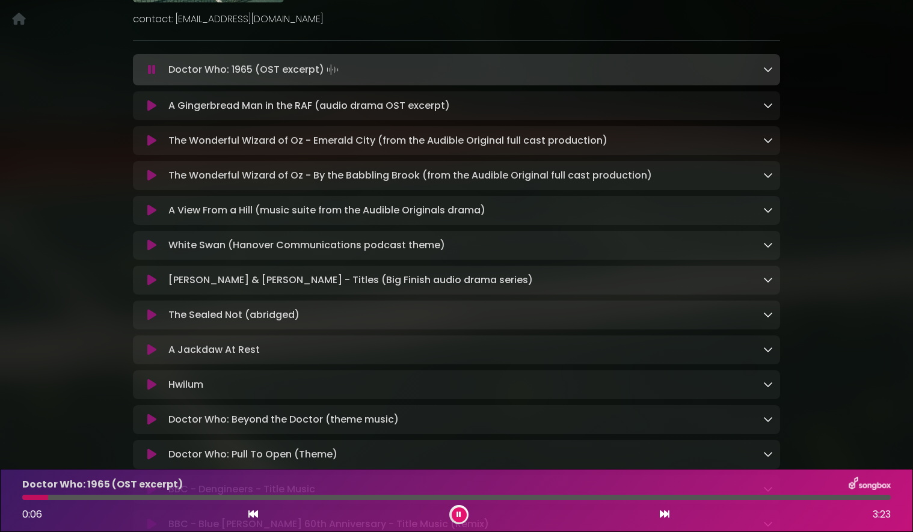
click at [81, 498] on div at bounding box center [456, 497] width 869 height 5
click at [182, 497] on div at bounding box center [456, 497] width 869 height 5
click at [291, 499] on div at bounding box center [456, 497] width 869 height 5
click at [150, 105] on icon at bounding box center [151, 106] width 9 height 12
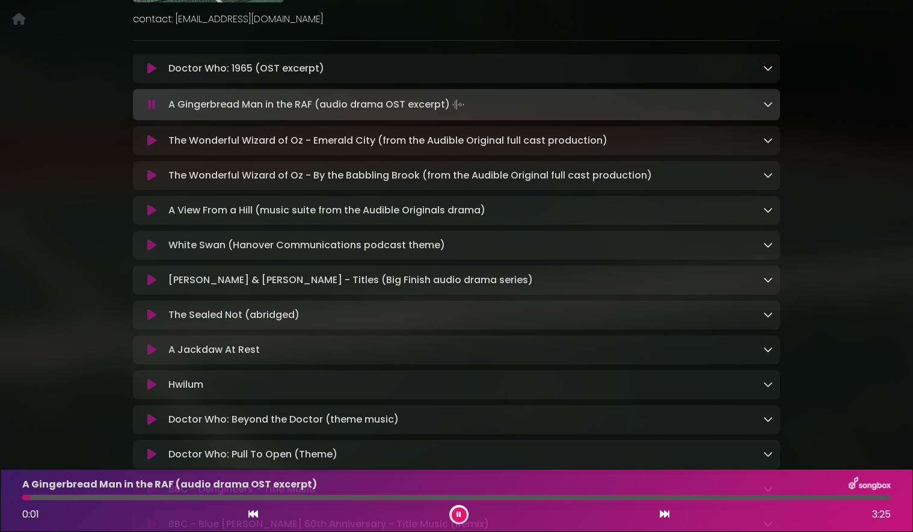
click at [151, 141] on icon at bounding box center [151, 141] width 9 height 12
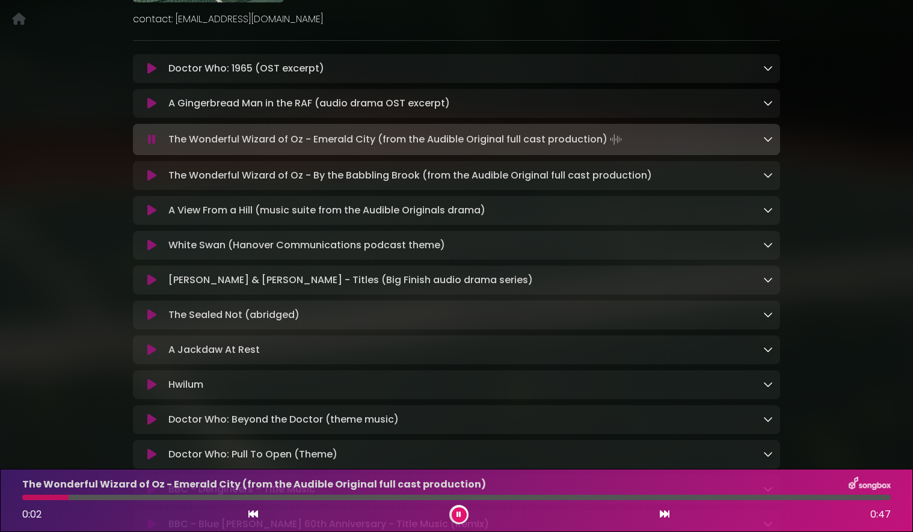
click at [152, 177] on icon at bounding box center [151, 176] width 9 height 12
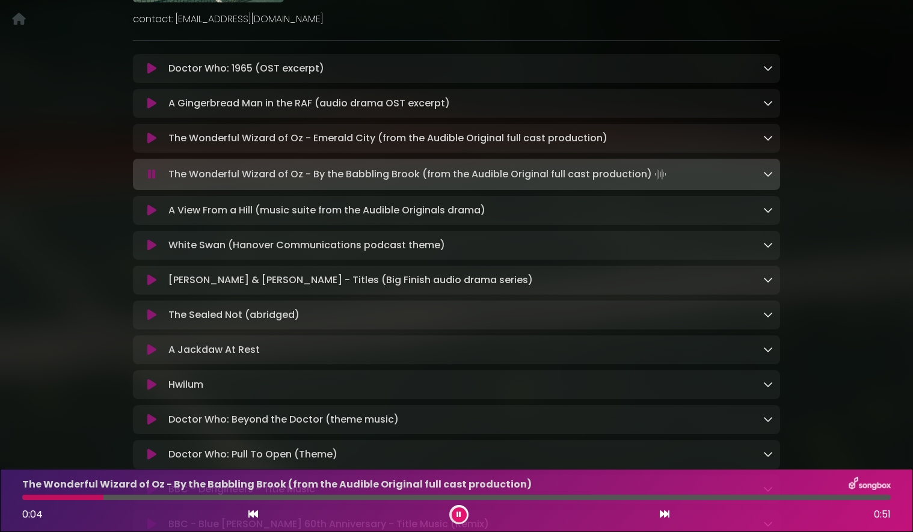
click at [149, 215] on icon at bounding box center [151, 211] width 9 height 12
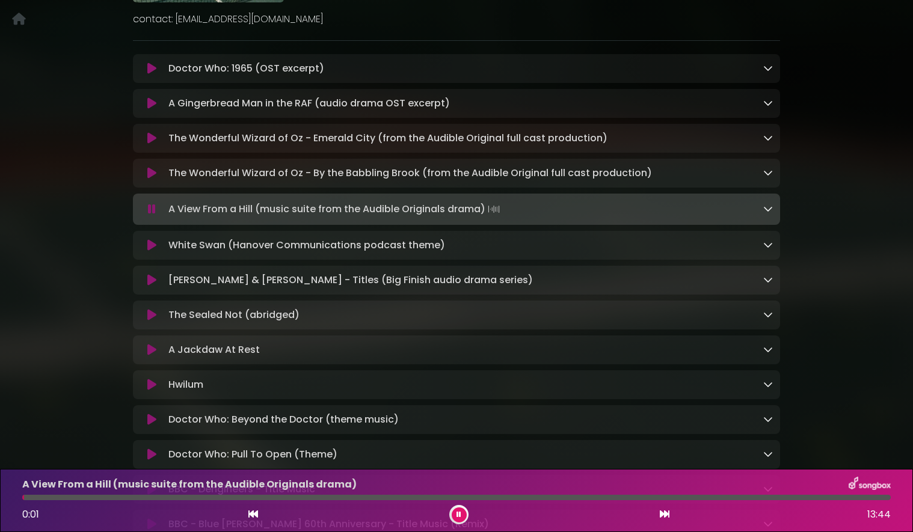
click at [130, 494] on div "A View From a Hill (music suite from the Audible Originals drama) 0:01 13:44" at bounding box center [456, 501] width 883 height 48
click at [128, 496] on div at bounding box center [456, 497] width 869 height 5
click at [455, 498] on div at bounding box center [456, 497] width 869 height 5
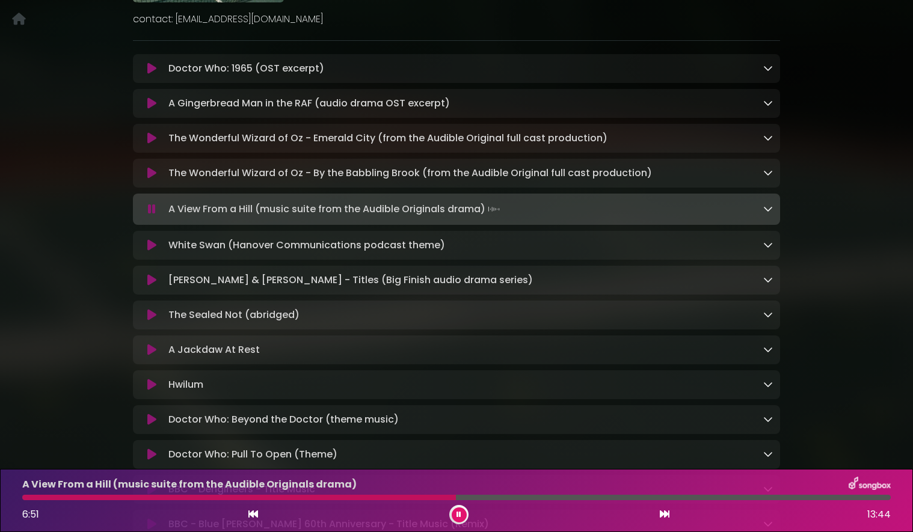
click at [509, 499] on div at bounding box center [456, 497] width 869 height 5
click at [525, 498] on div at bounding box center [456, 497] width 869 height 5
click at [553, 498] on div at bounding box center [456, 497] width 869 height 5
click at [153, 248] on icon at bounding box center [151, 245] width 9 height 12
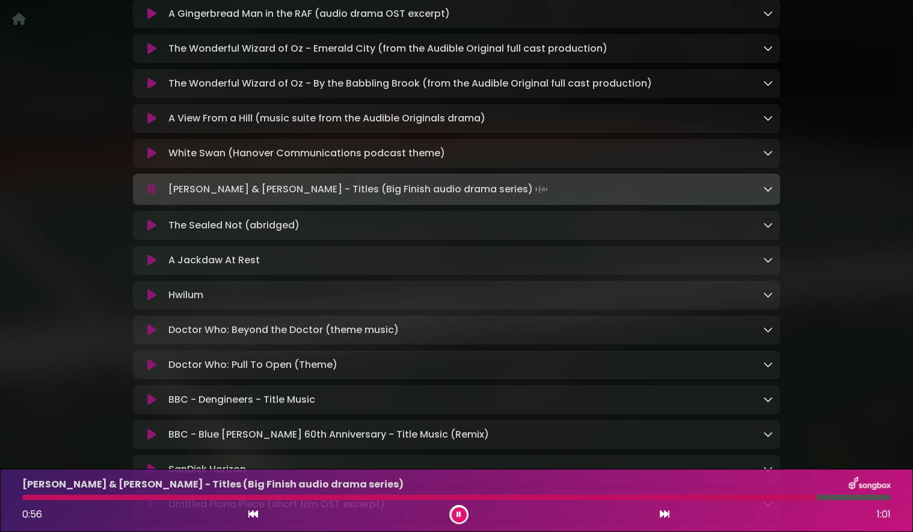
scroll to position [317, 0]
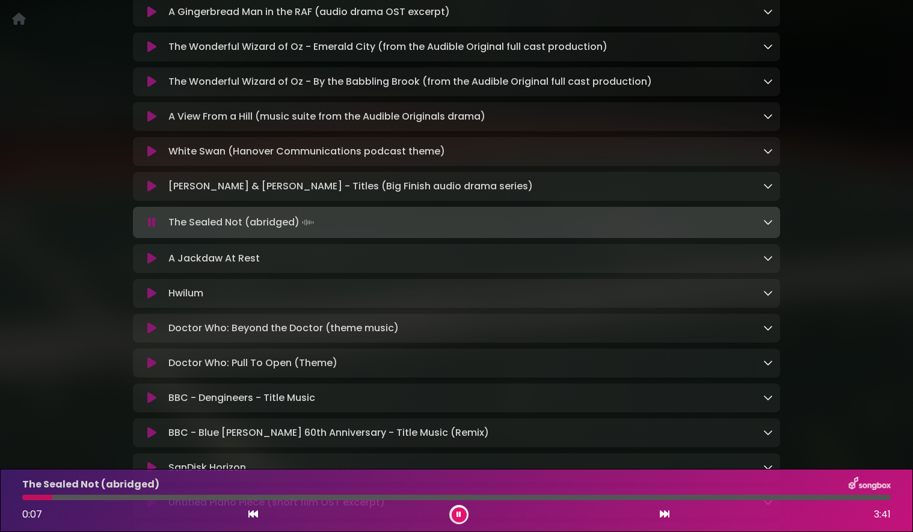
click at [152, 265] on icon at bounding box center [151, 259] width 9 height 12
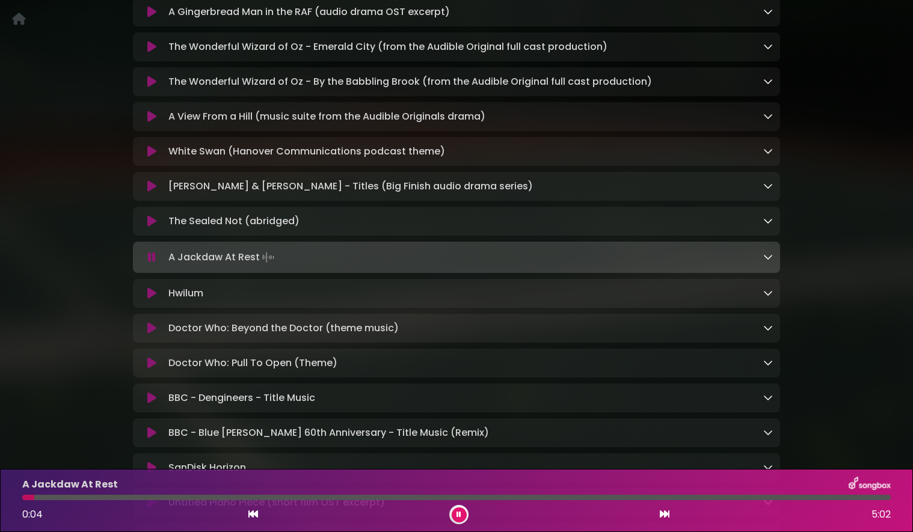
click at [91, 499] on div at bounding box center [456, 497] width 869 height 5
click at [176, 497] on div at bounding box center [456, 497] width 869 height 5
click at [318, 499] on div at bounding box center [456, 497] width 869 height 5
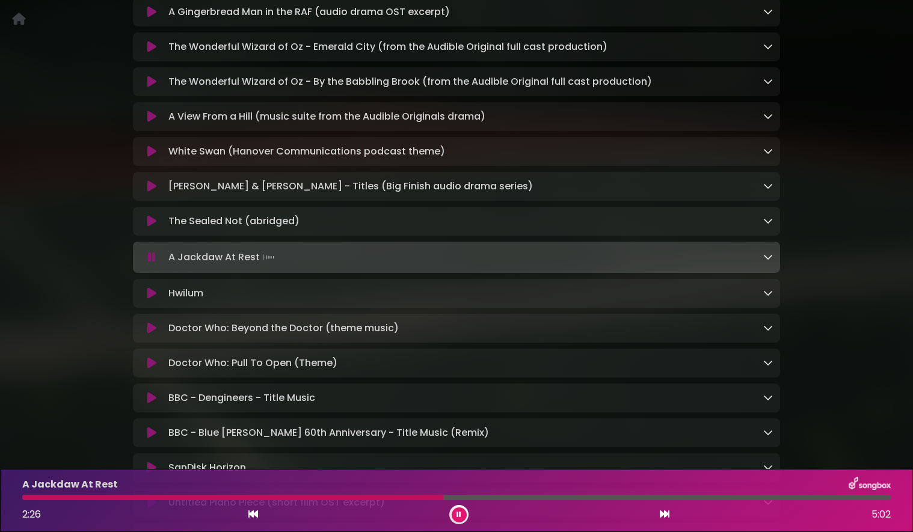
click at [443, 497] on div at bounding box center [456, 497] width 869 height 5
click at [547, 497] on div at bounding box center [456, 497] width 869 height 5
click at [152, 300] on icon at bounding box center [151, 294] width 9 height 12
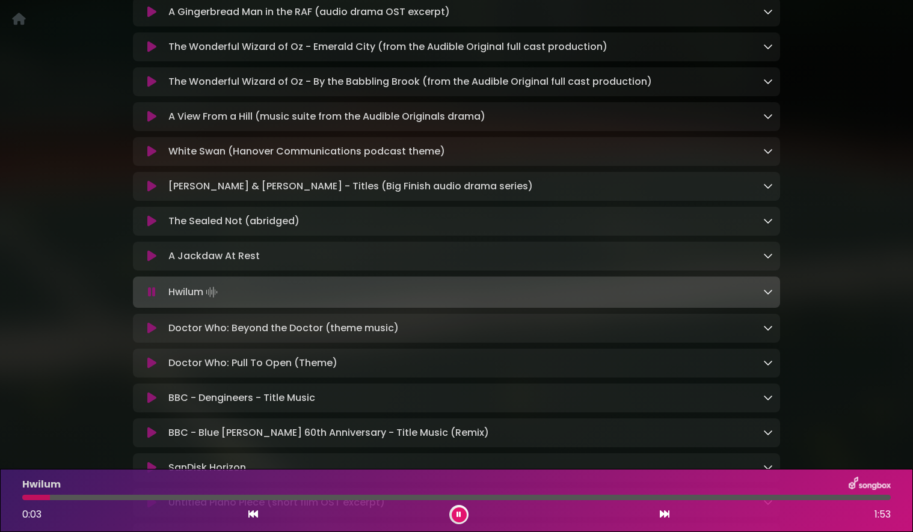
click at [148, 498] on div at bounding box center [456, 497] width 869 height 5
click at [490, 499] on div at bounding box center [456, 497] width 869 height 5
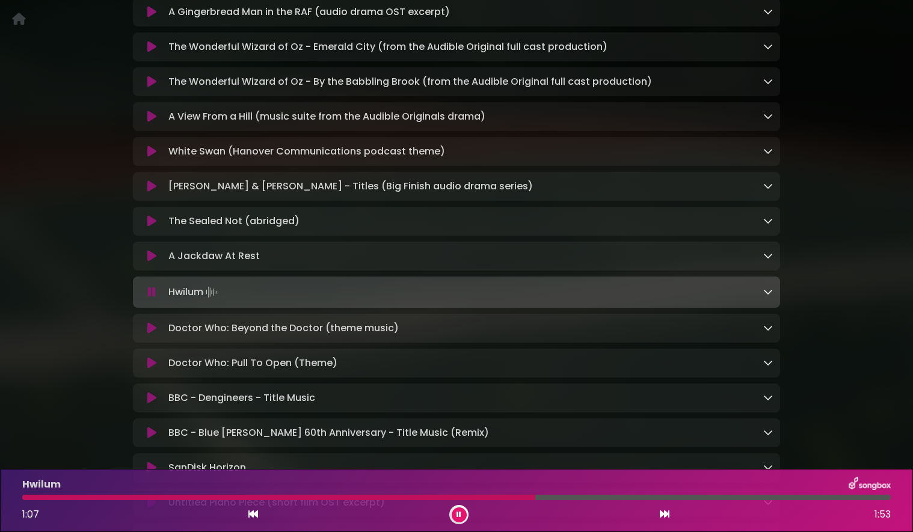
click at [151, 334] on icon at bounding box center [151, 328] width 9 height 12
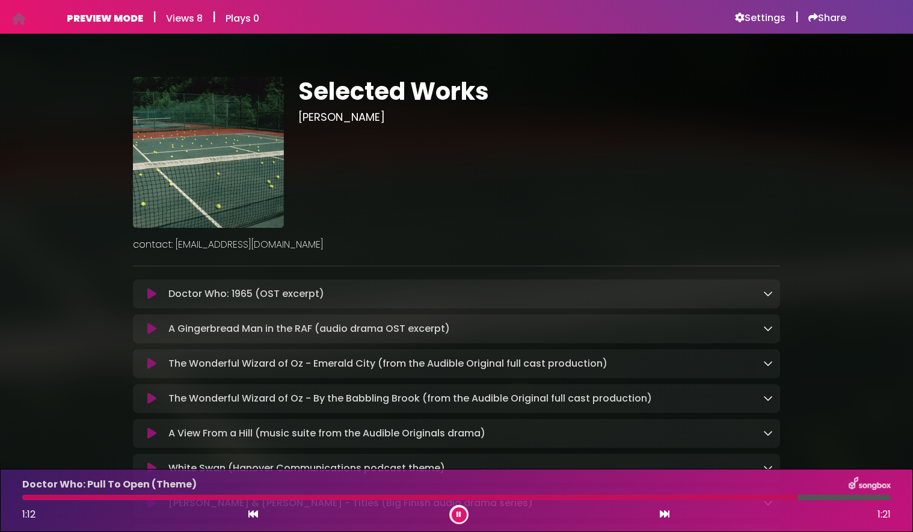
scroll to position [0, 0]
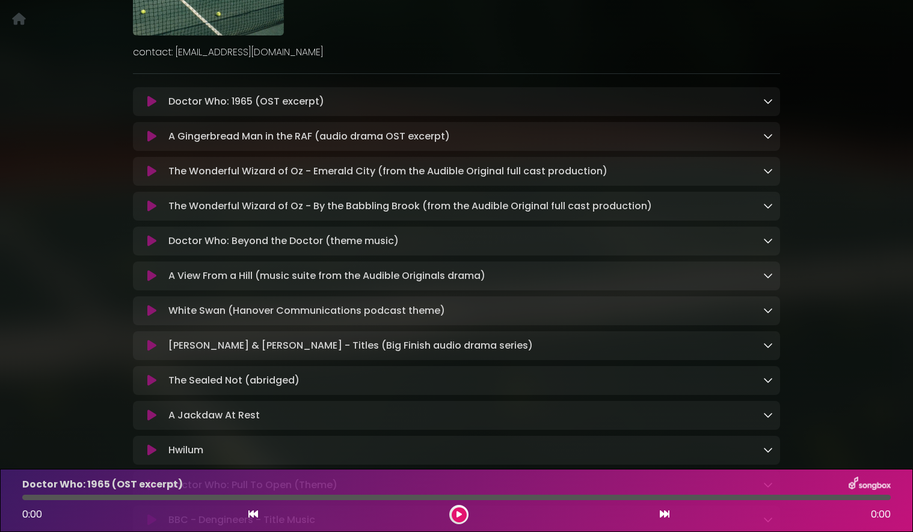
scroll to position [214, 0]
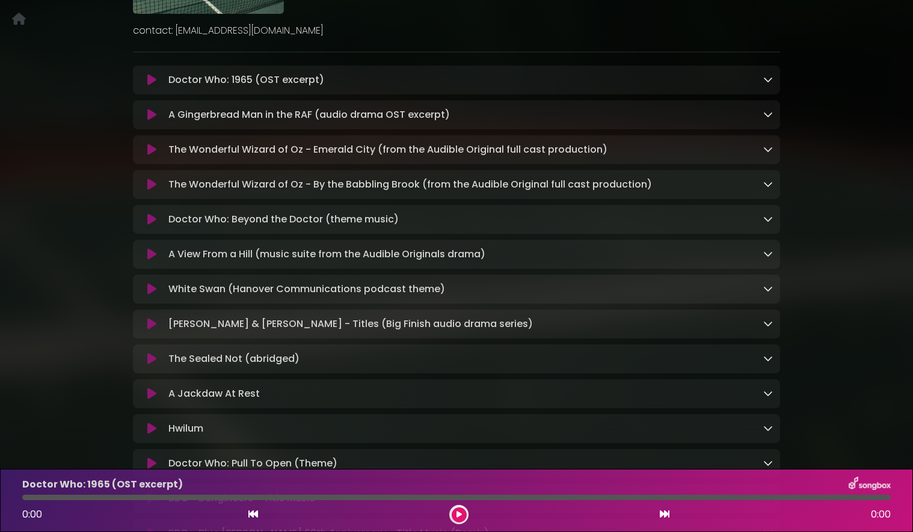
click at [152, 189] on icon at bounding box center [151, 185] width 9 height 12
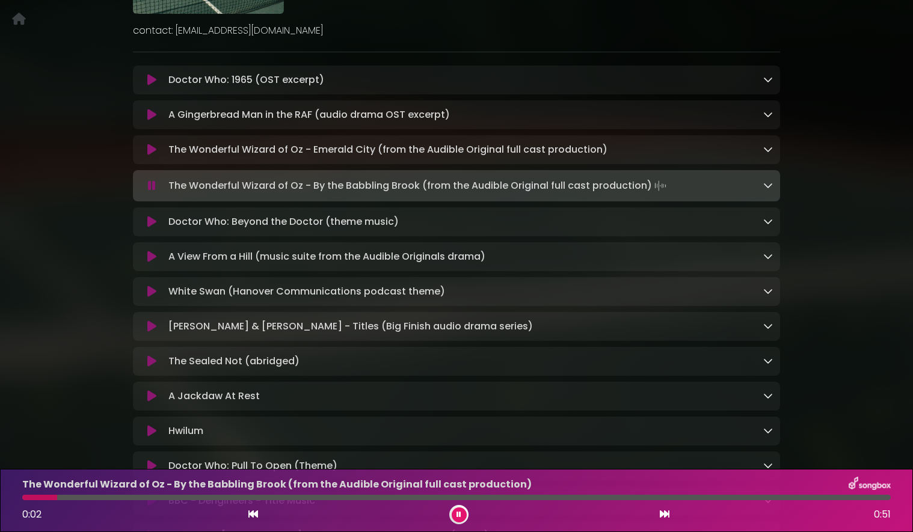
click at [701, 497] on div at bounding box center [456, 497] width 869 height 5
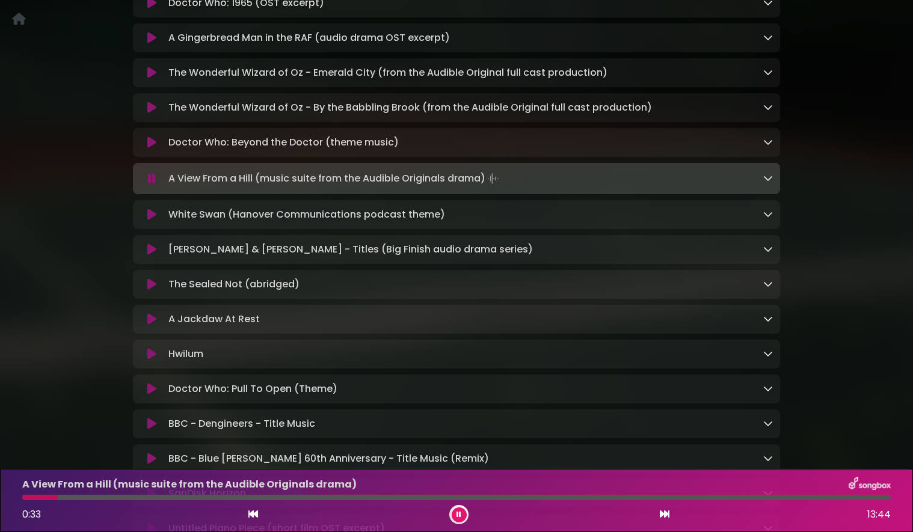
scroll to position [293, 0]
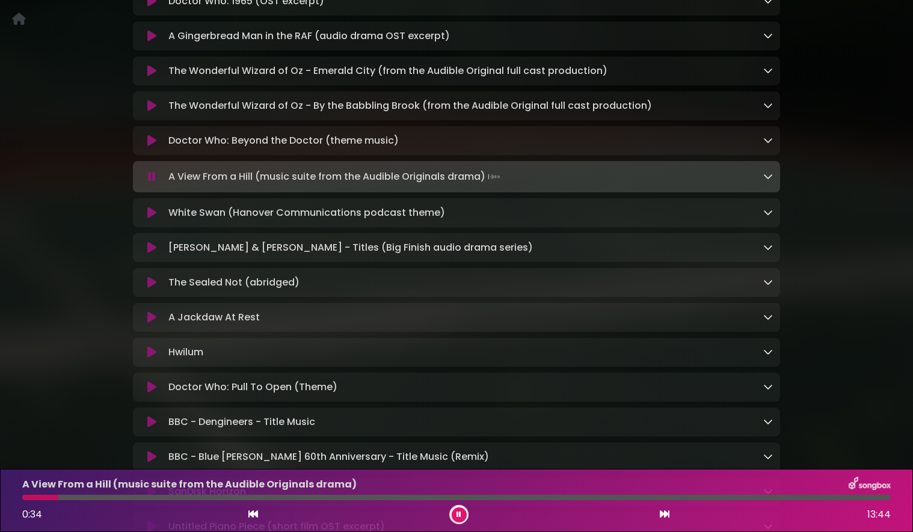
click at [149, 287] on icon at bounding box center [151, 283] width 9 height 12
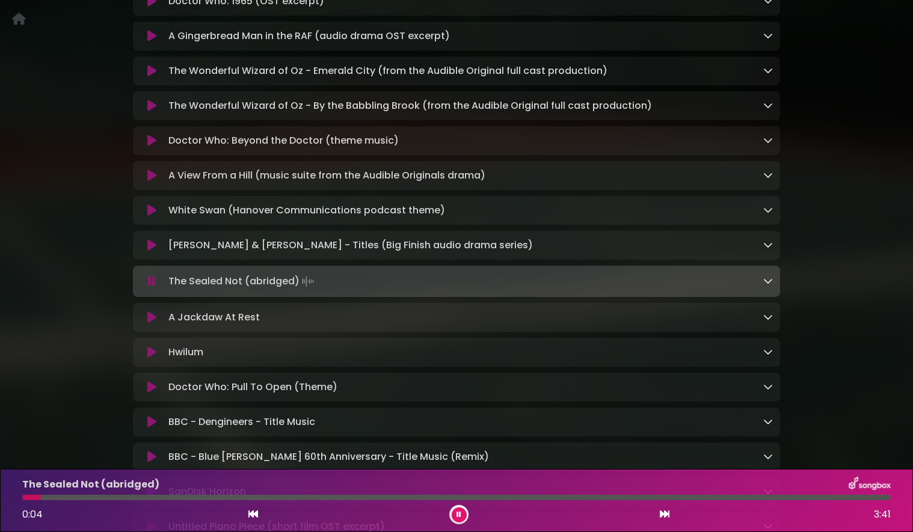
click at [110, 499] on div at bounding box center [456, 497] width 869 height 5
click at [318, 497] on div at bounding box center [456, 497] width 869 height 5
click at [150, 428] on icon at bounding box center [151, 422] width 9 height 12
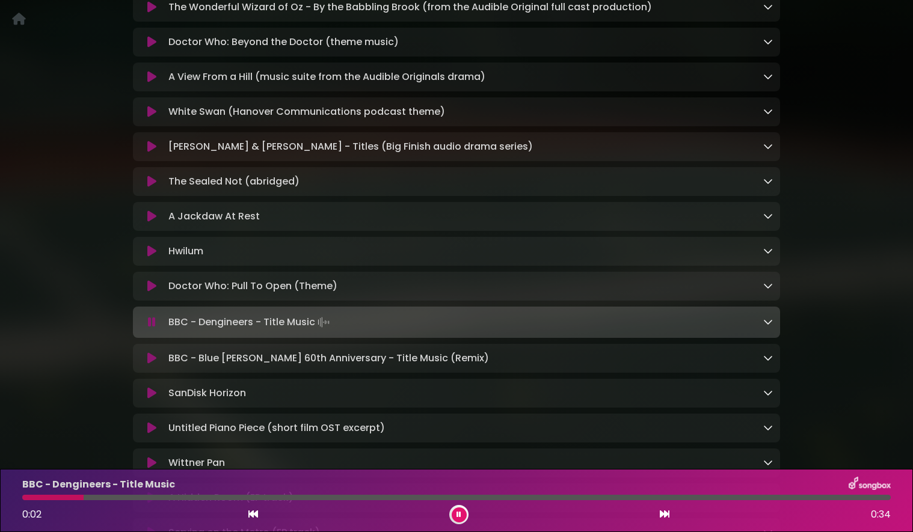
scroll to position [395, 0]
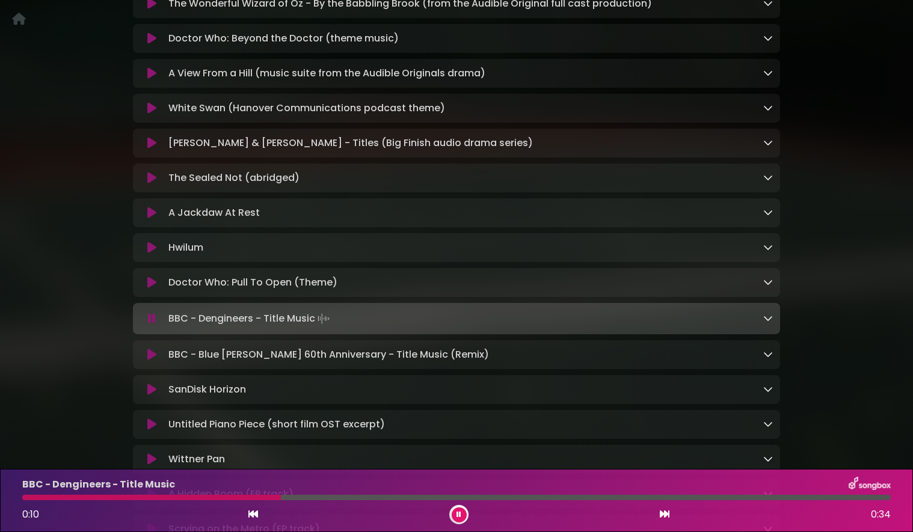
click at [152, 325] on icon at bounding box center [152, 319] width 8 height 12
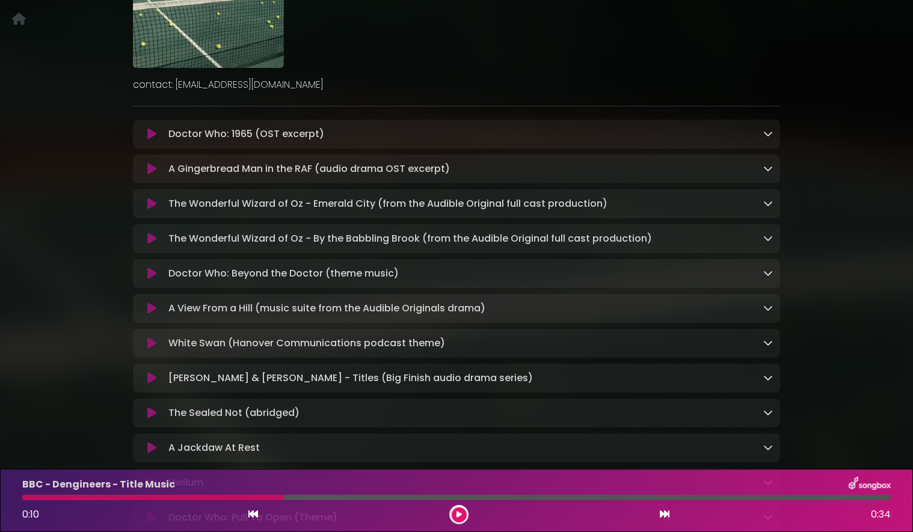
scroll to position [159, 0]
click at [150, 135] on icon at bounding box center [151, 135] width 9 height 12
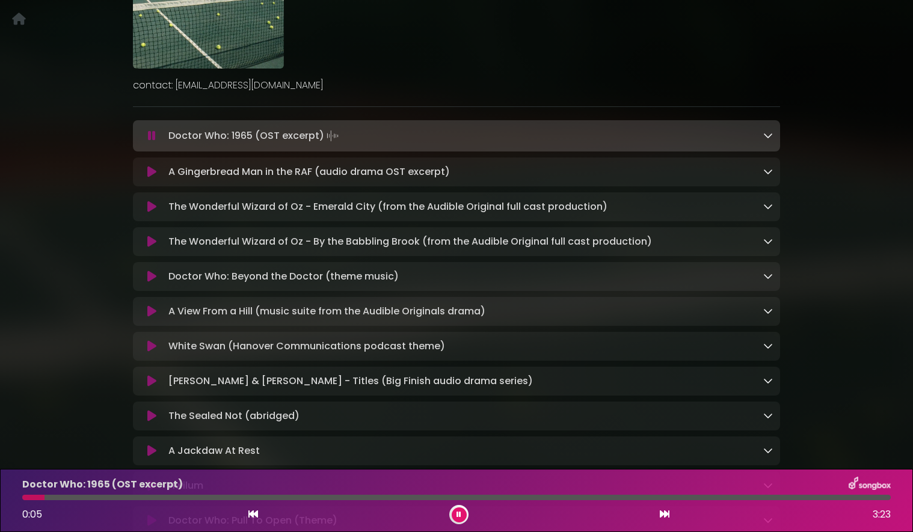
click at [666, 514] on icon at bounding box center [665, 514] width 10 height 10
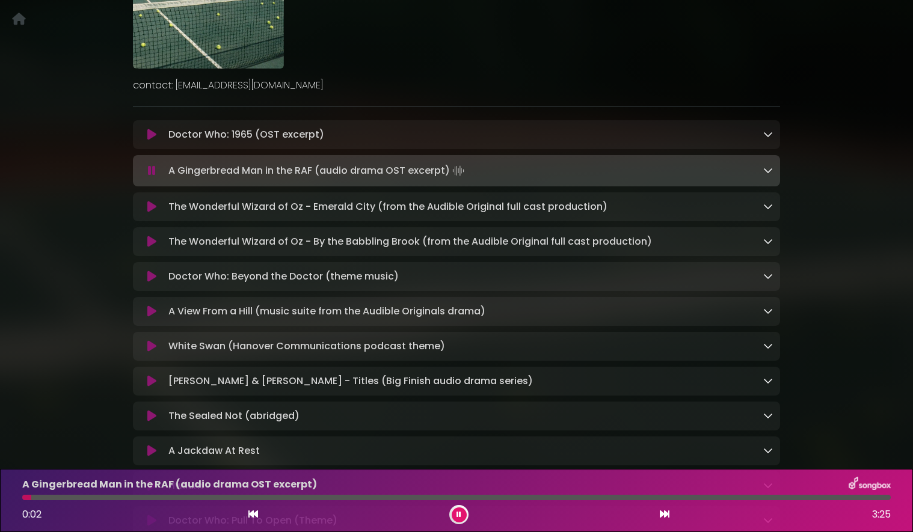
click at [666, 514] on icon at bounding box center [665, 514] width 10 height 10
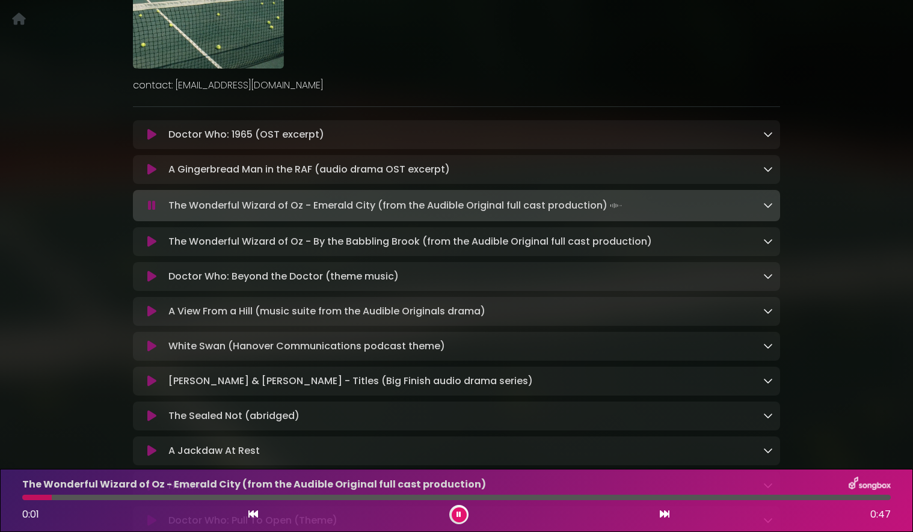
click at [666, 514] on icon at bounding box center [665, 514] width 10 height 10
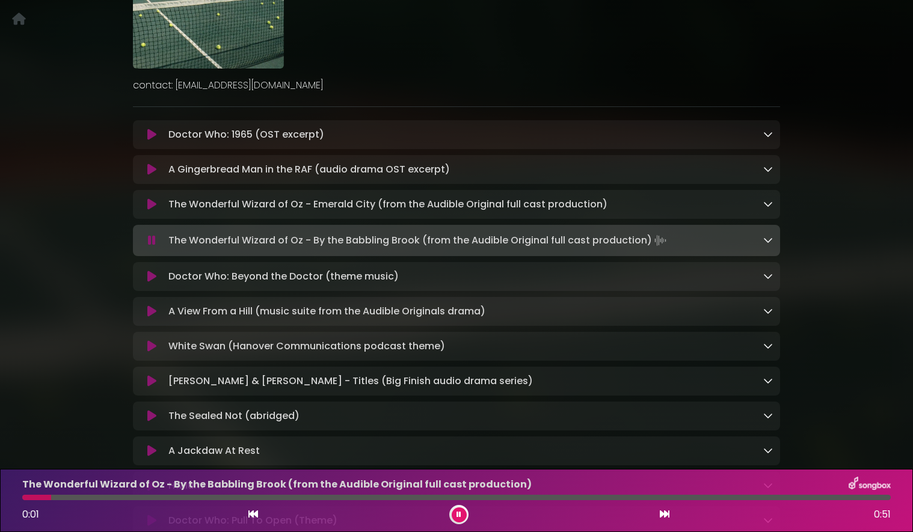
click at [666, 514] on icon at bounding box center [665, 514] width 10 height 10
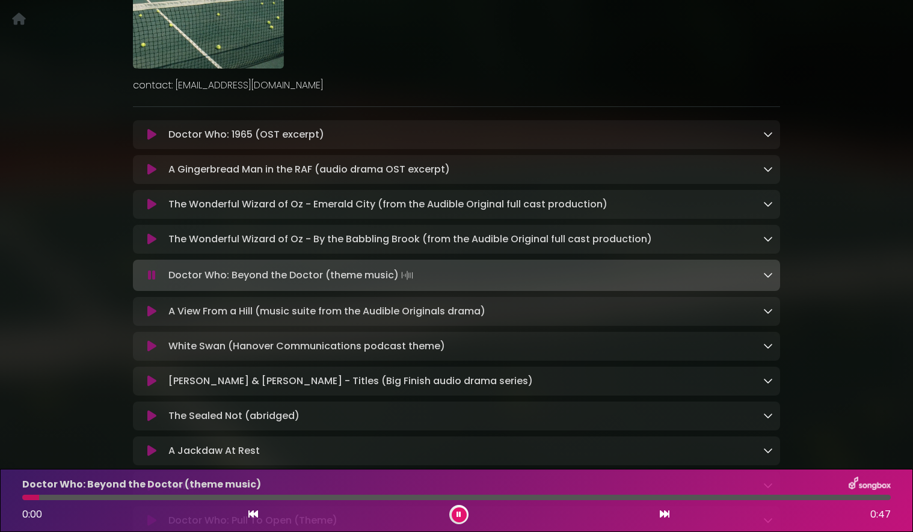
click at [666, 514] on icon at bounding box center [665, 514] width 10 height 10
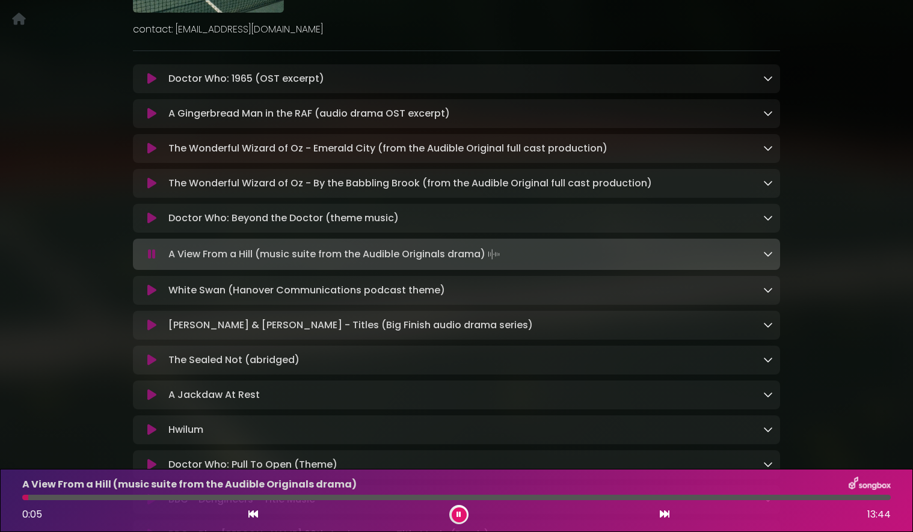
scroll to position [216, 0]
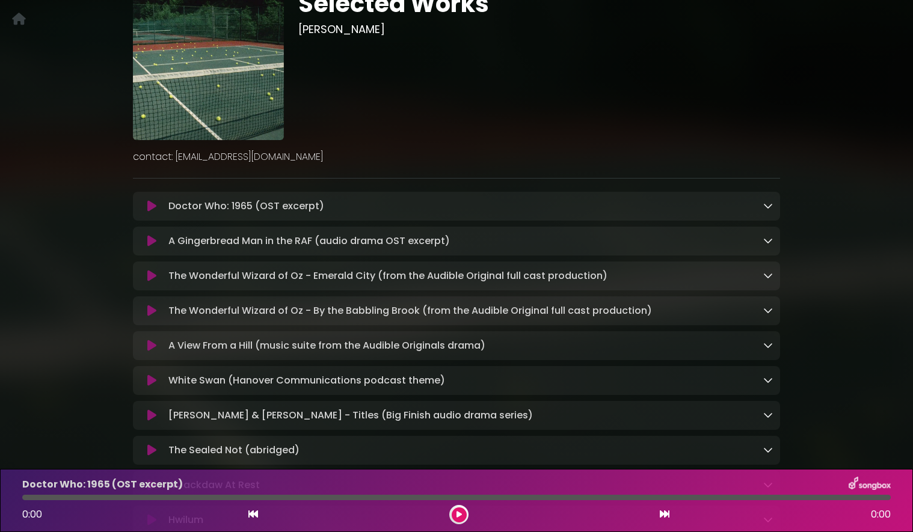
scroll to position [88, 0]
click at [151, 208] on icon at bounding box center [151, 206] width 9 height 12
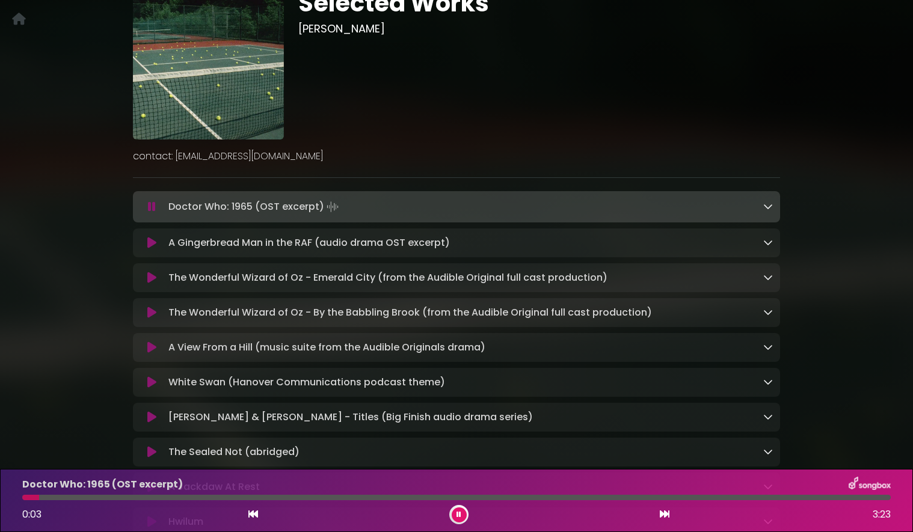
click at [663, 515] on icon at bounding box center [665, 514] width 10 height 10
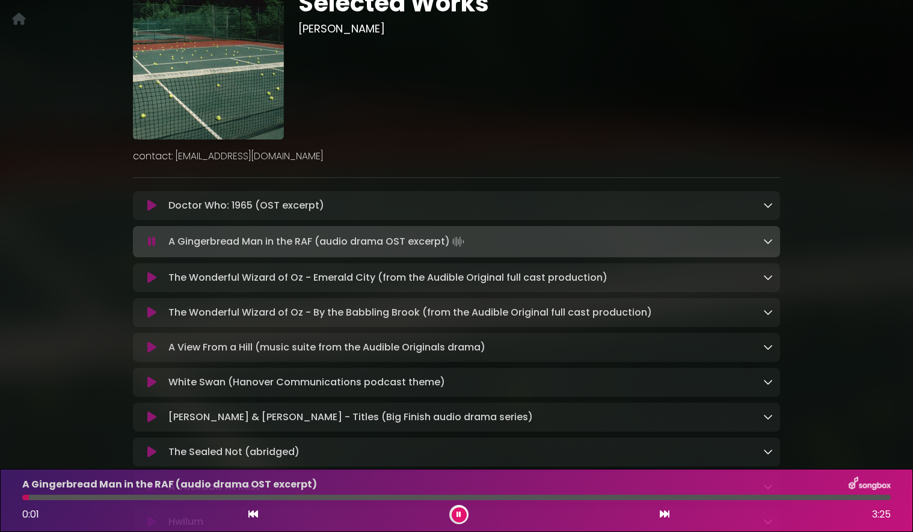
click at [308, 497] on div at bounding box center [456, 497] width 869 height 5
click at [429, 497] on div at bounding box center [456, 497] width 869 height 5
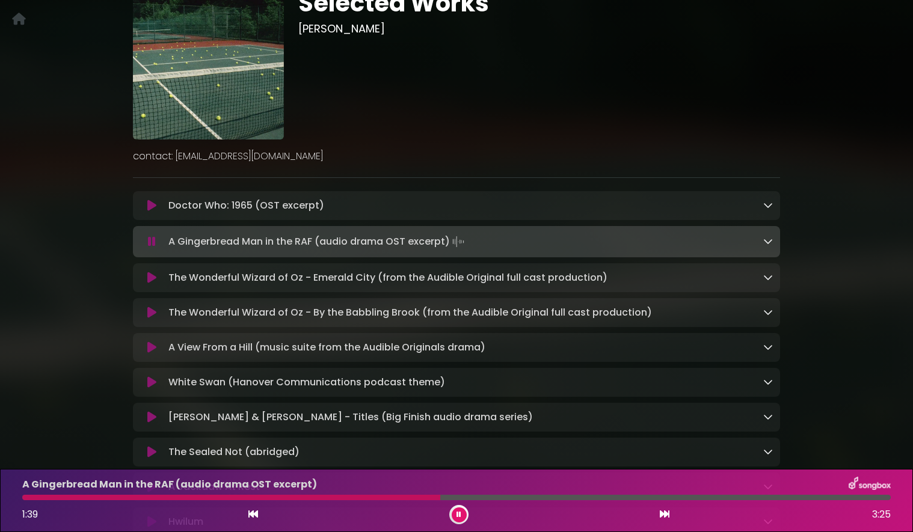
click at [663, 515] on icon at bounding box center [665, 514] width 10 height 10
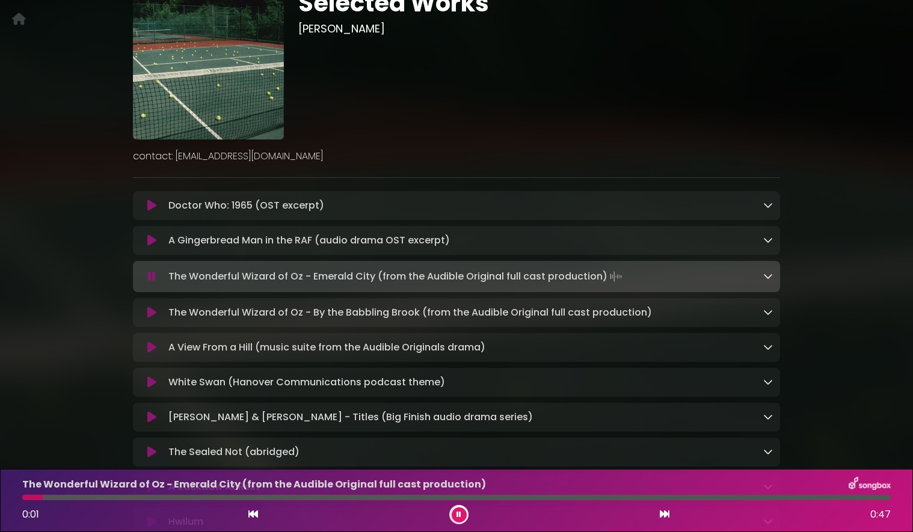
click at [576, 499] on div at bounding box center [456, 497] width 869 height 5
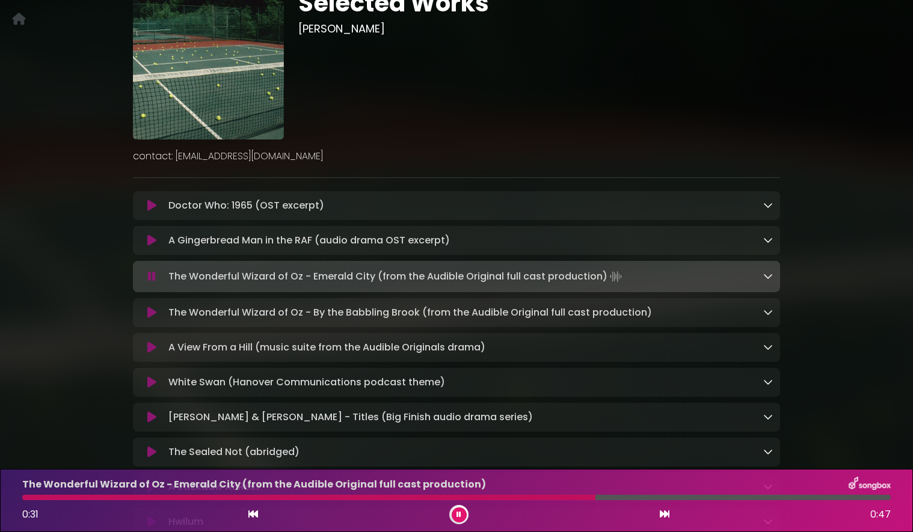
click at [665, 515] on icon at bounding box center [665, 514] width 10 height 10
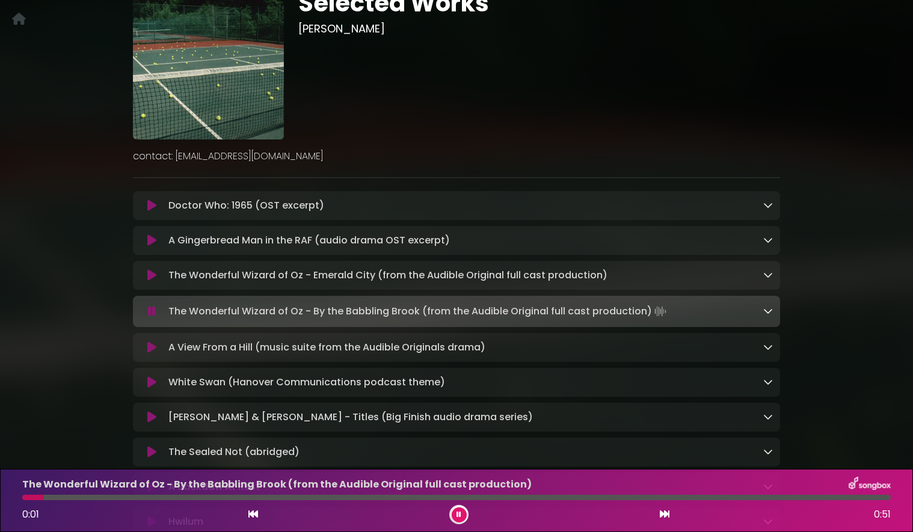
click at [552, 497] on div at bounding box center [456, 497] width 869 height 5
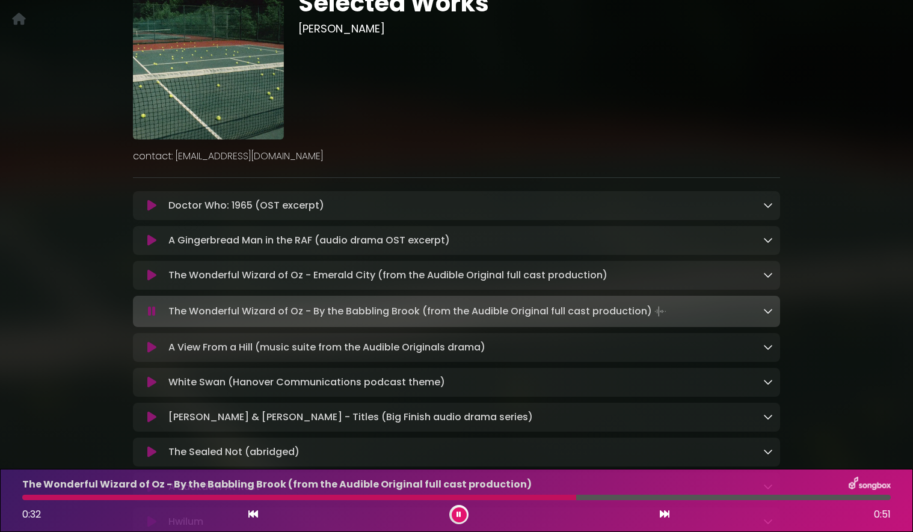
click at [662, 513] on icon at bounding box center [665, 514] width 10 height 10
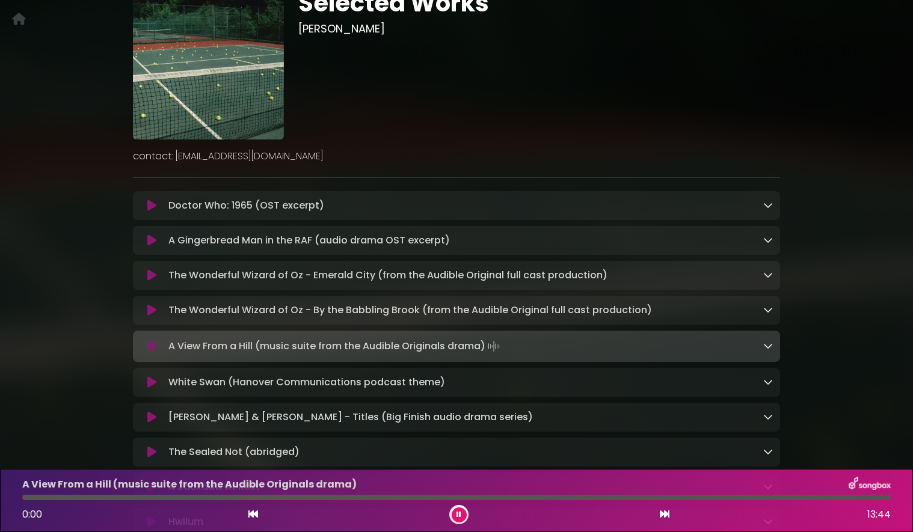
click at [592, 497] on div at bounding box center [456, 497] width 869 height 5
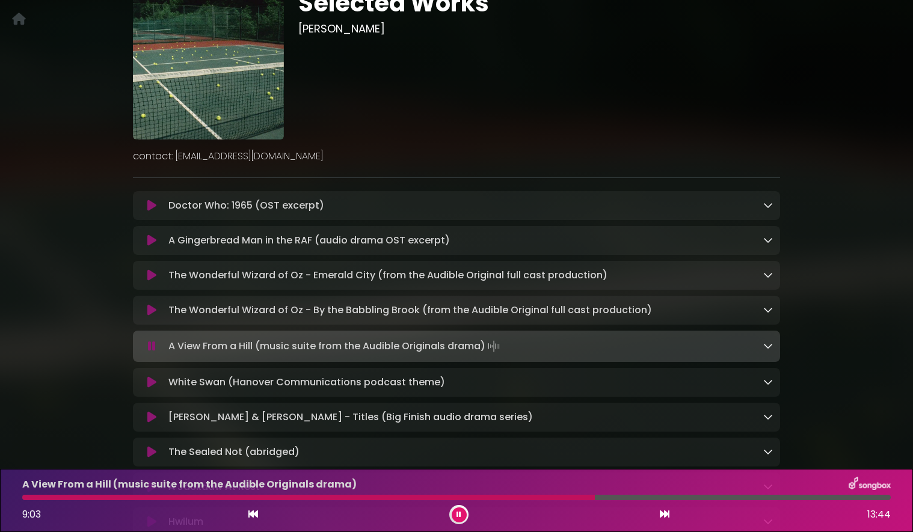
click at [663, 515] on icon at bounding box center [665, 514] width 10 height 10
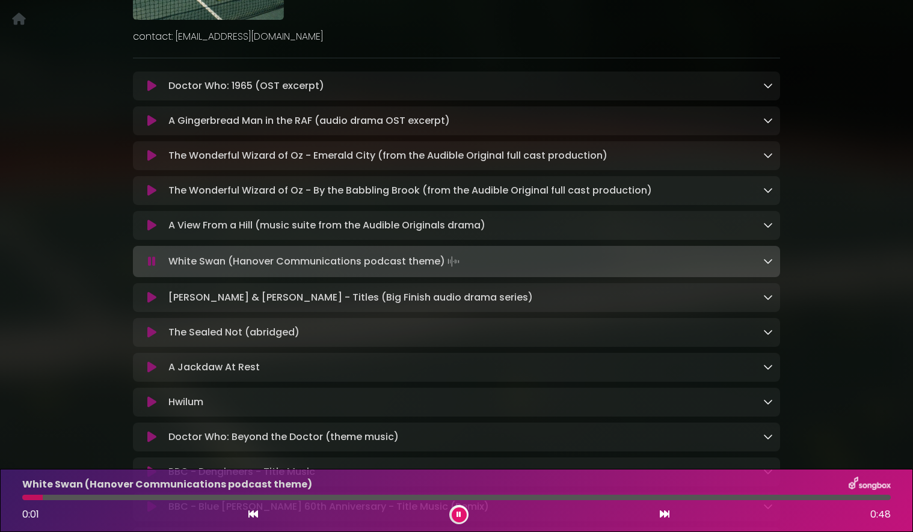
scroll to position [212, 0]
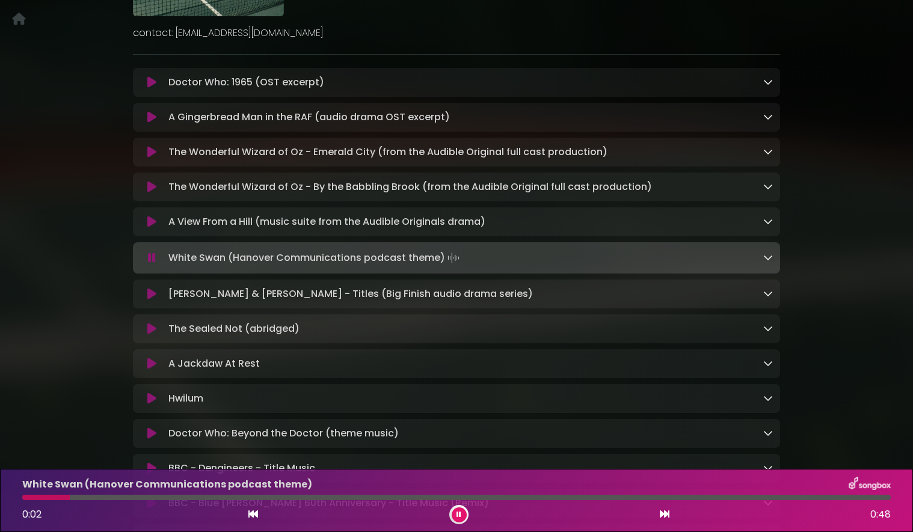
click at [534, 497] on div at bounding box center [456, 497] width 869 height 5
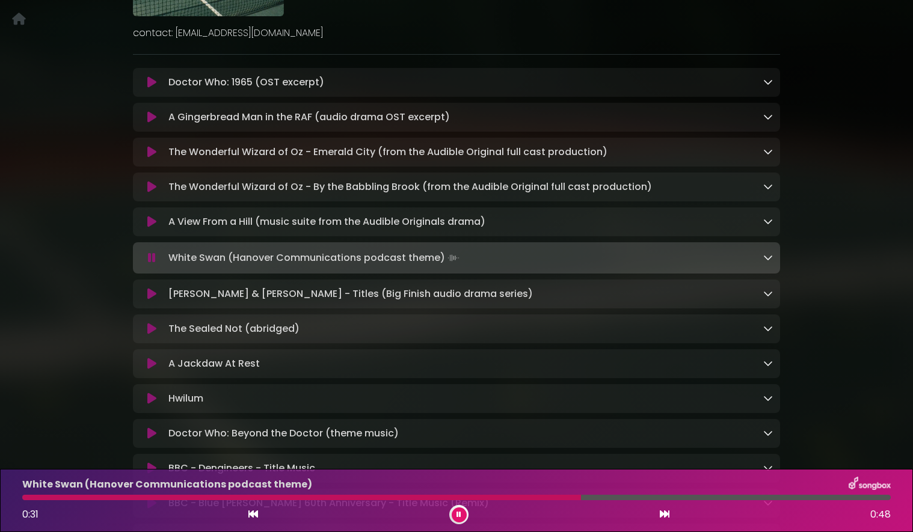
click at [665, 515] on icon at bounding box center [665, 514] width 10 height 10
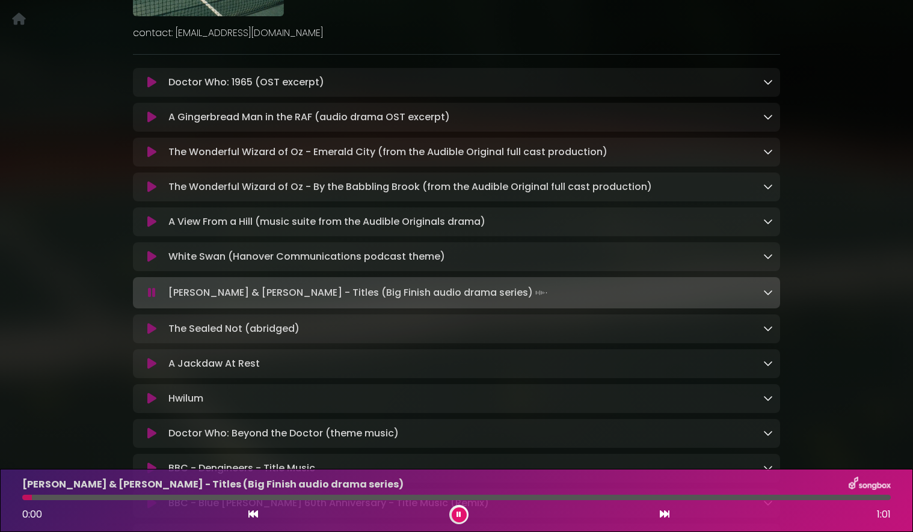
click at [600, 498] on div at bounding box center [456, 497] width 869 height 5
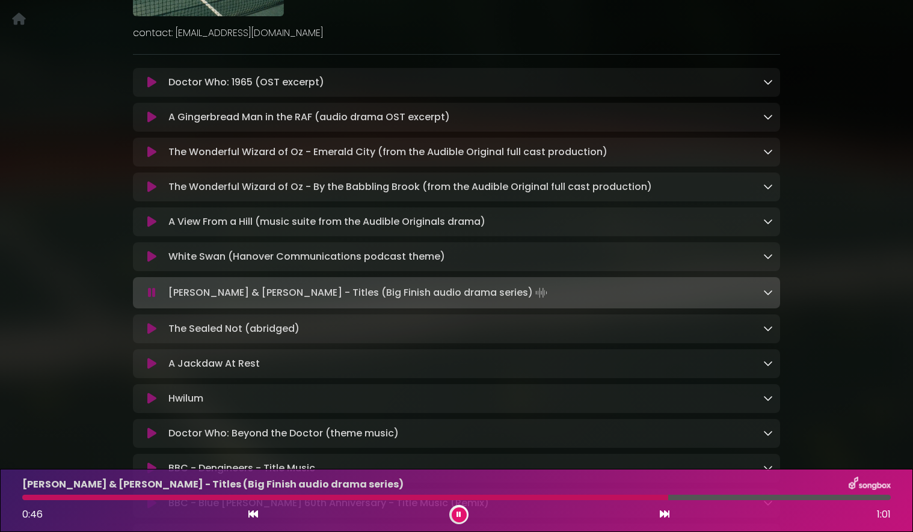
click at [664, 513] on icon at bounding box center [665, 514] width 10 height 10
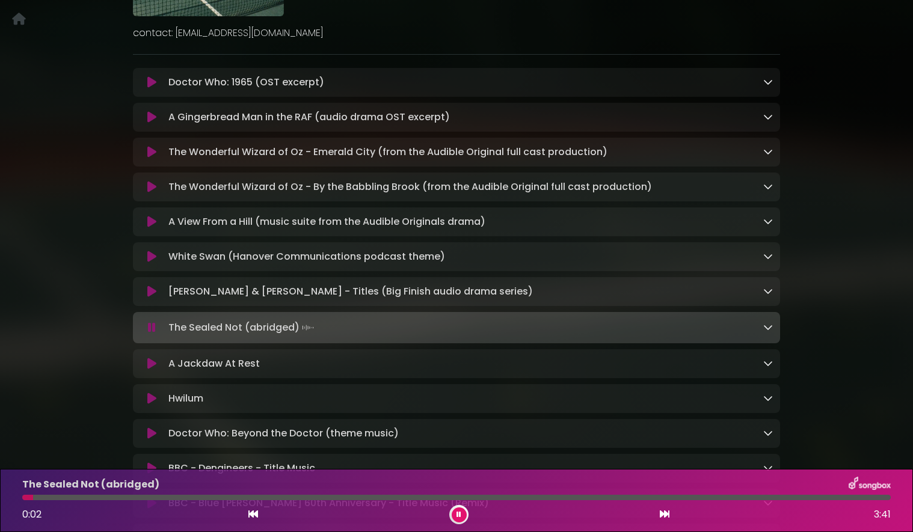
click at [365, 498] on div at bounding box center [456, 497] width 869 height 5
click at [215, 499] on div at bounding box center [199, 497] width 354 height 5
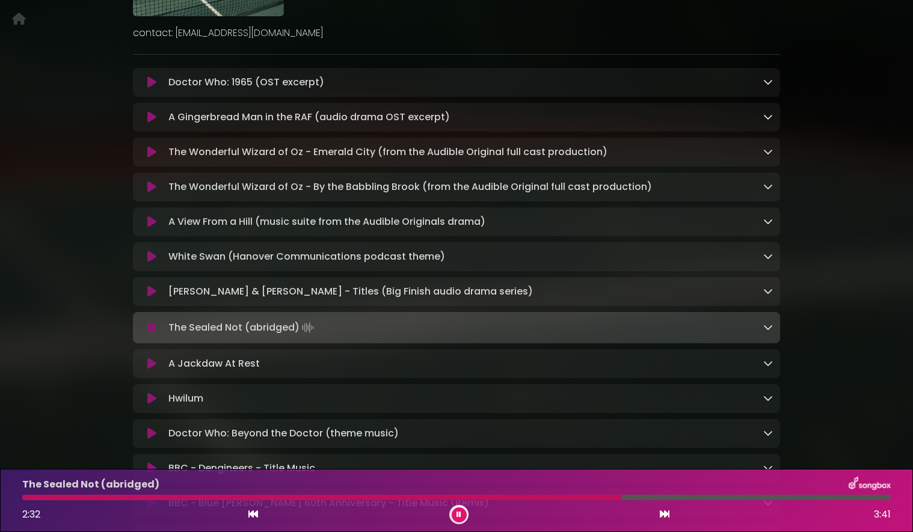
click at [622, 499] on div at bounding box center [456, 497] width 869 height 5
click at [666, 513] on icon at bounding box center [665, 514] width 10 height 10
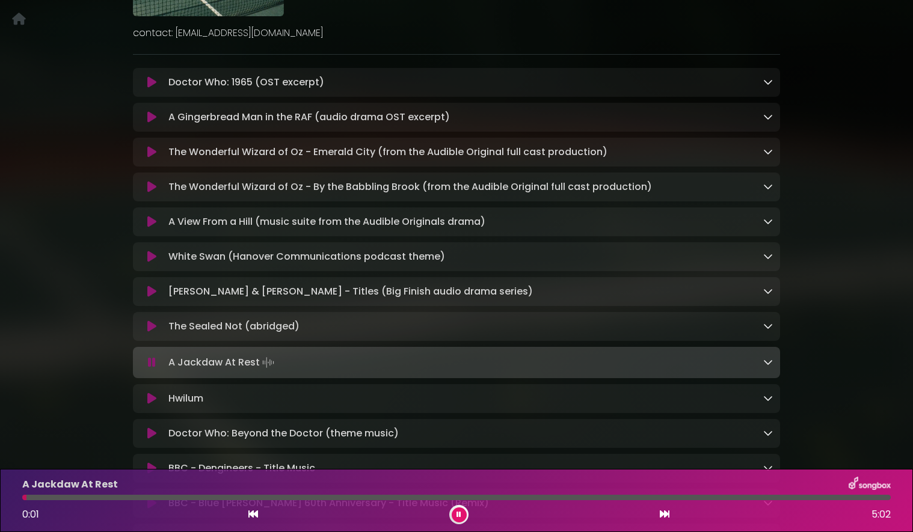
click at [634, 500] on div at bounding box center [456, 497] width 869 height 5
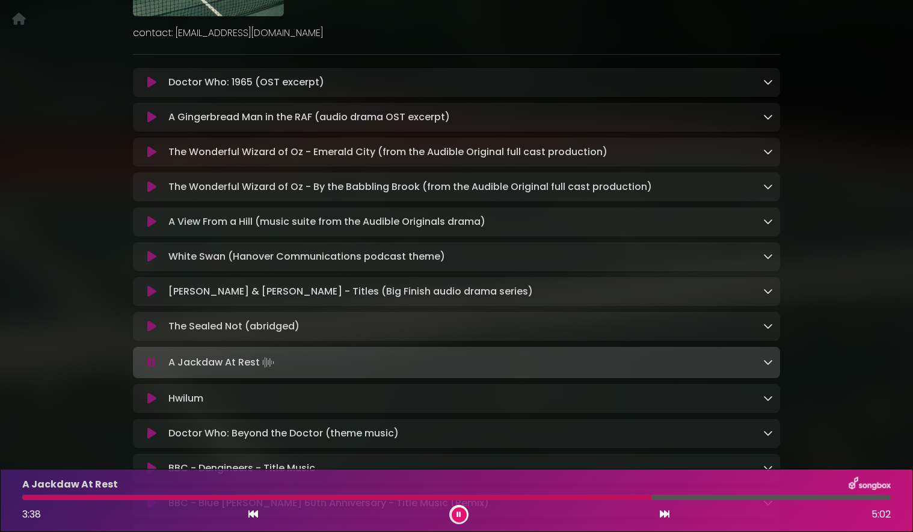
click at [663, 514] on icon at bounding box center [665, 514] width 10 height 10
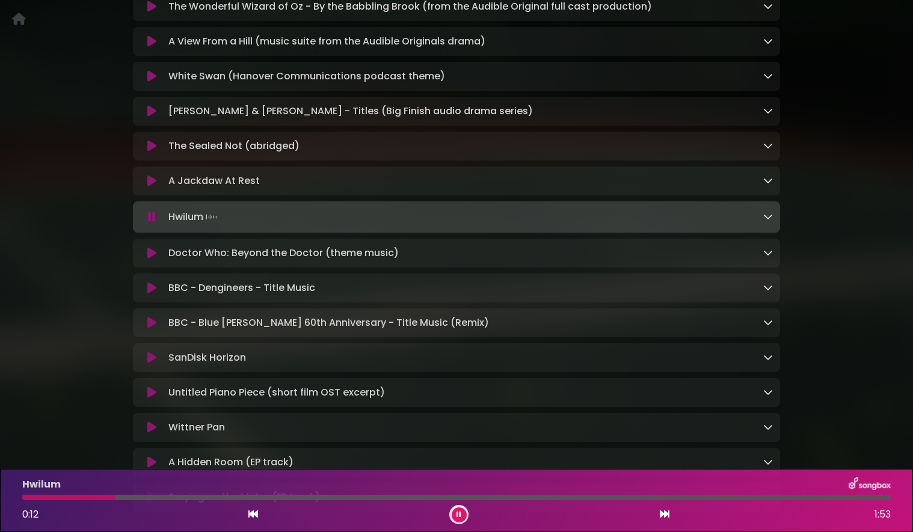
scroll to position [402, 0]
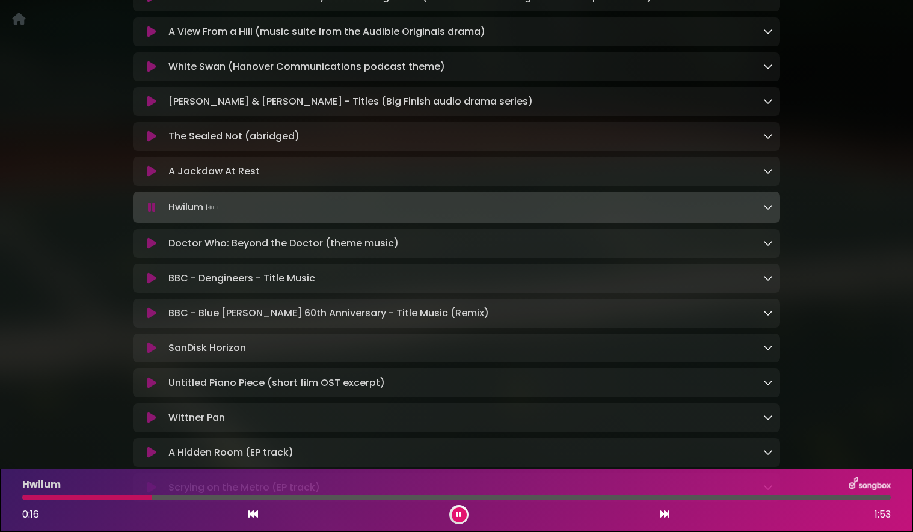
click at [289, 499] on div at bounding box center [456, 497] width 869 height 5
click at [153, 177] on icon at bounding box center [151, 171] width 9 height 12
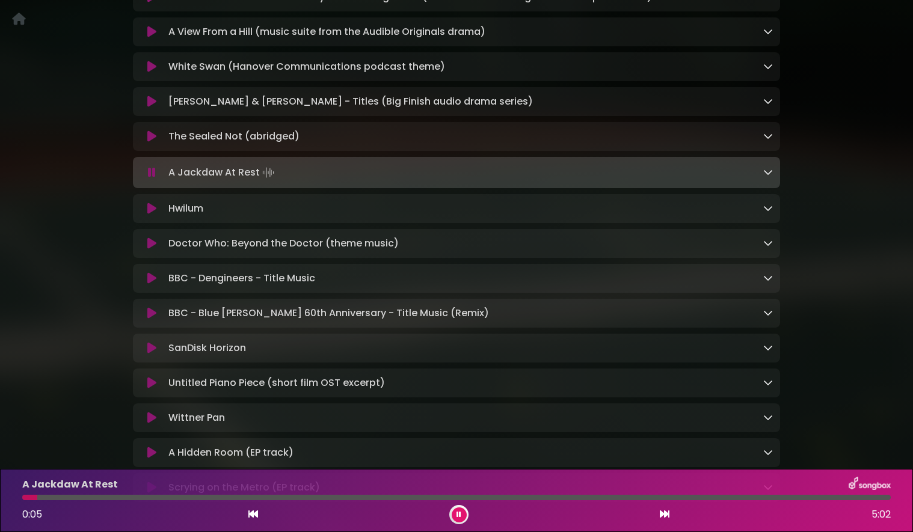
click at [378, 500] on div at bounding box center [456, 497] width 869 height 5
click at [155, 250] on icon at bounding box center [151, 244] width 9 height 12
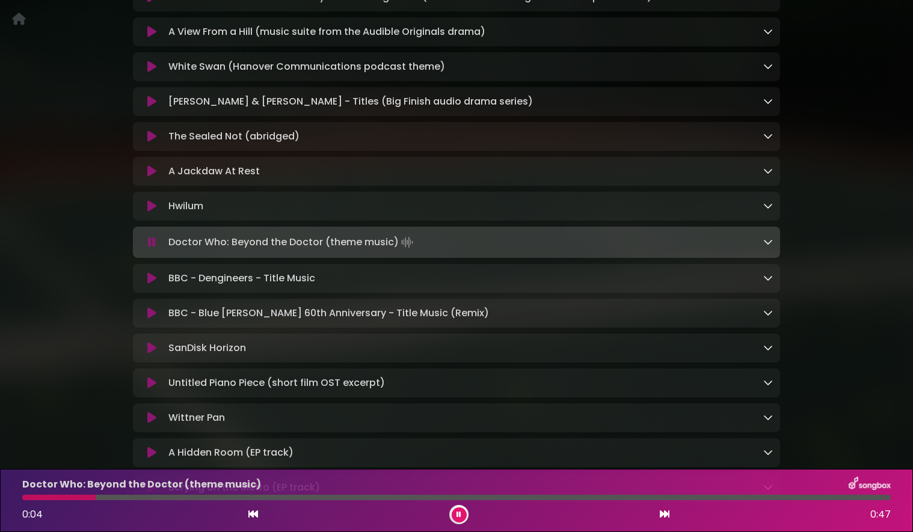
click at [151, 285] on icon at bounding box center [151, 278] width 9 height 12
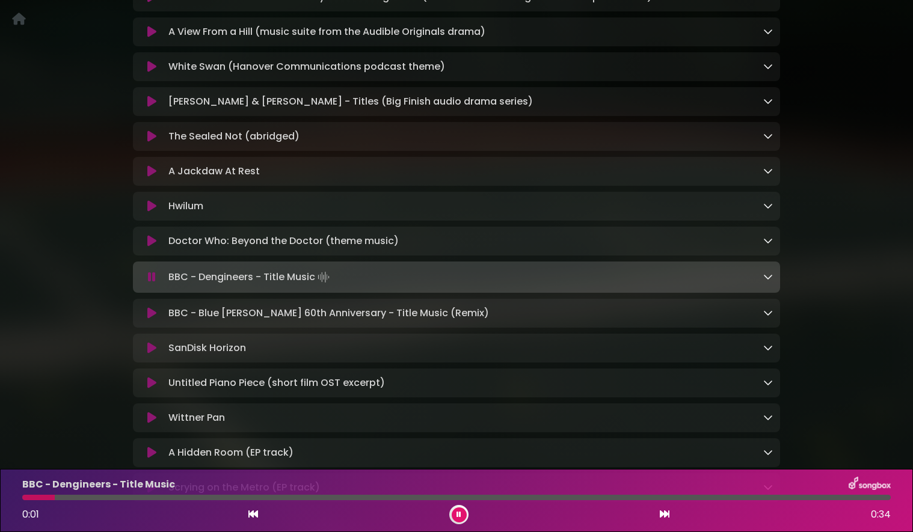
click at [151, 319] on icon at bounding box center [151, 313] width 9 height 12
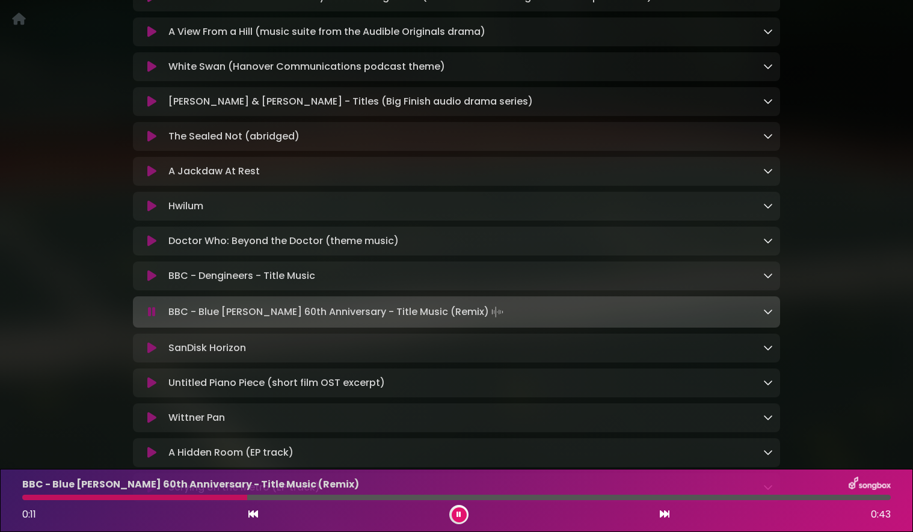
click at [153, 354] on icon at bounding box center [151, 348] width 9 height 12
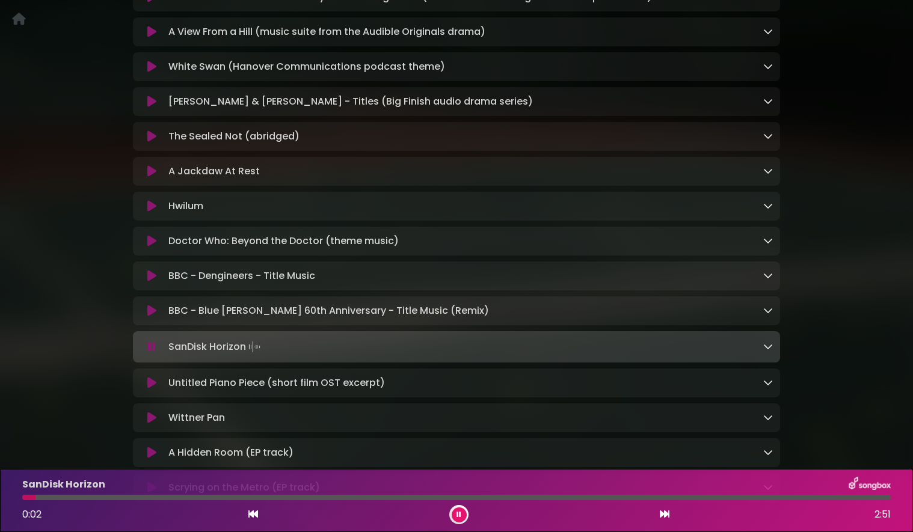
click at [248, 496] on div at bounding box center [456, 497] width 869 height 5
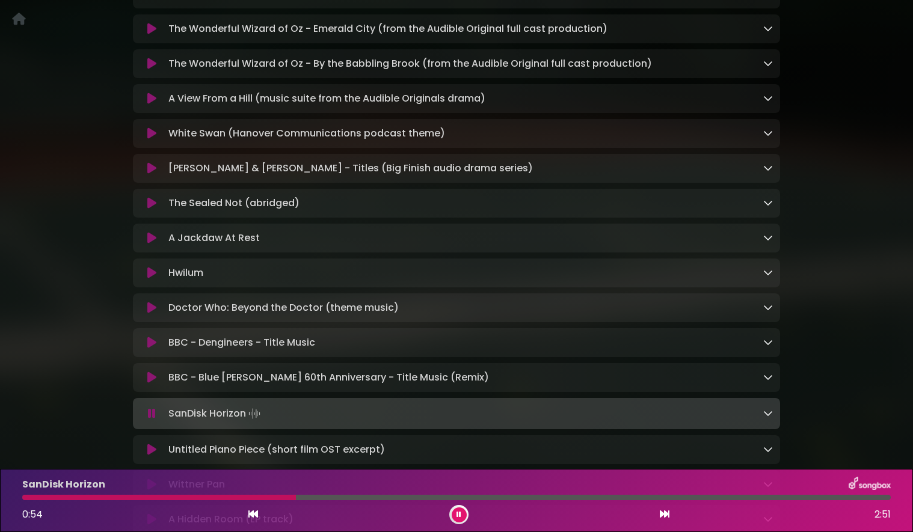
scroll to position [369, 0]
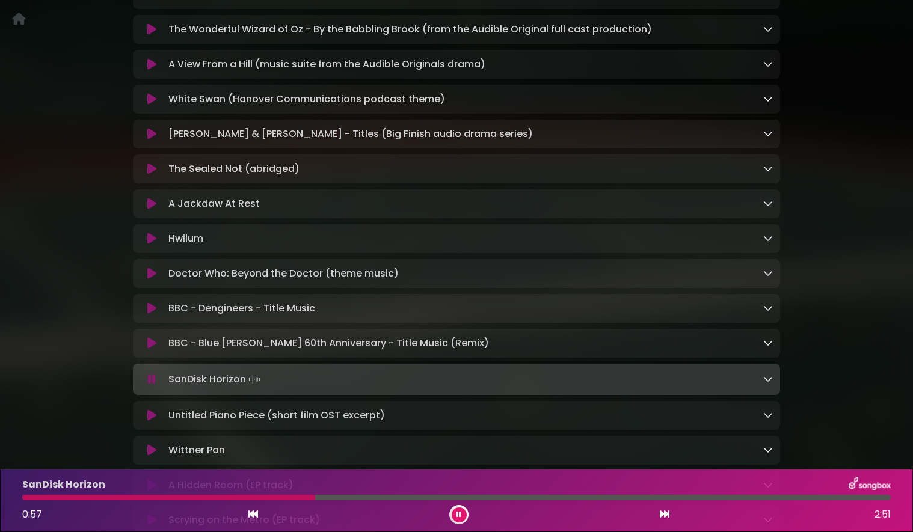
click at [152, 102] on icon at bounding box center [151, 99] width 9 height 12
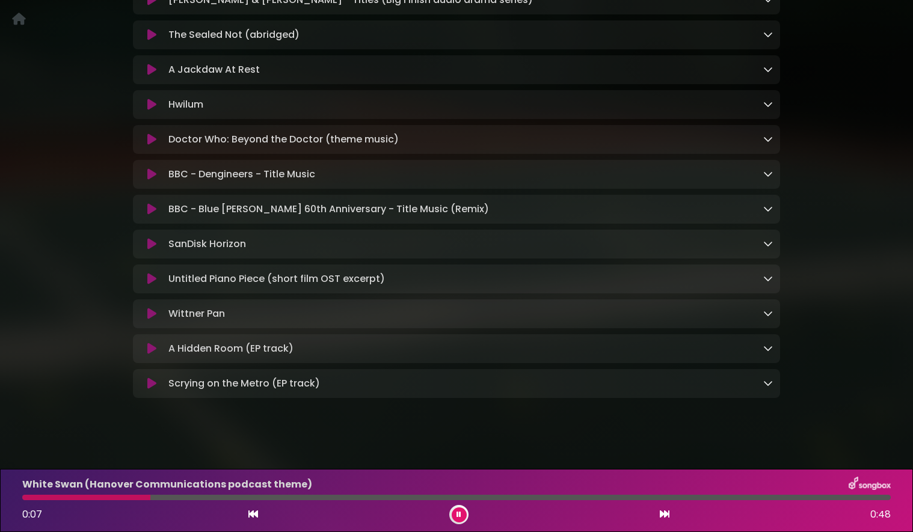
scroll to position [506, 0]
click at [150, 319] on icon at bounding box center [151, 313] width 9 height 12
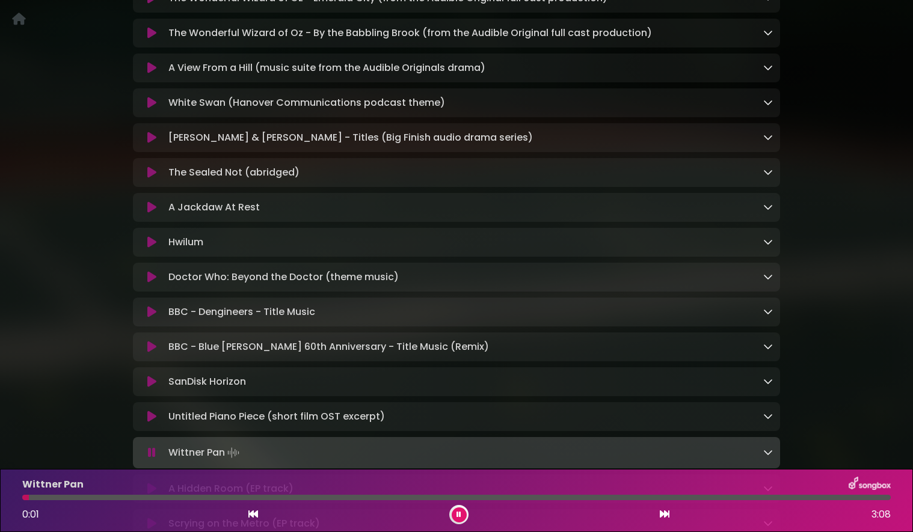
scroll to position [344, 0]
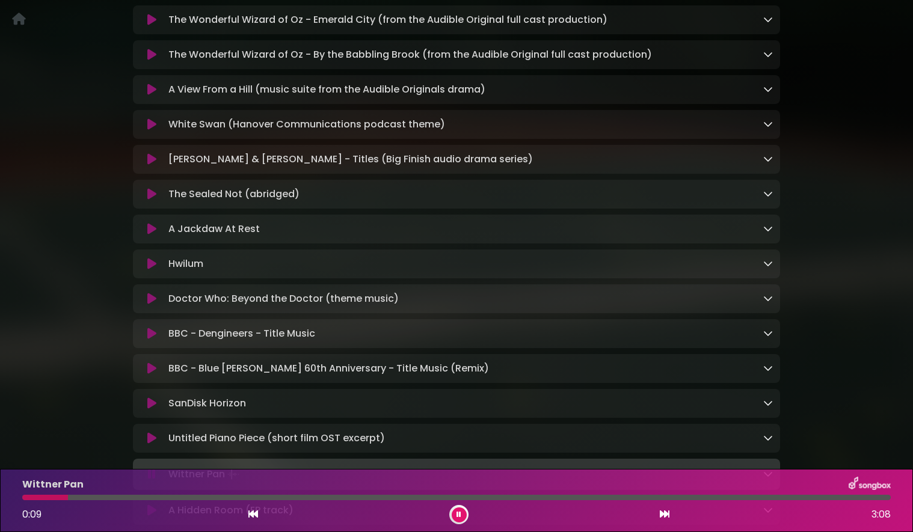
click at [149, 340] on icon at bounding box center [151, 334] width 9 height 12
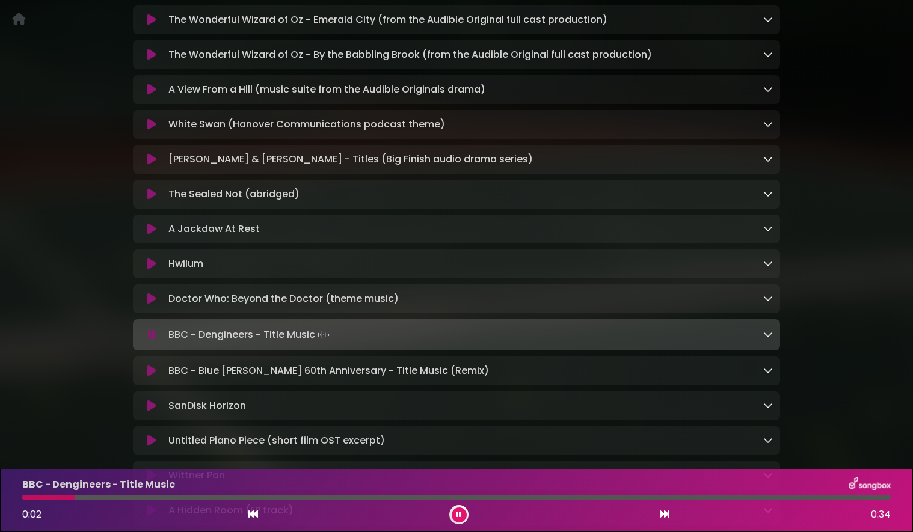
click at [336, 499] on div at bounding box center [456, 497] width 869 height 5
click at [565, 496] on div at bounding box center [456, 497] width 869 height 5
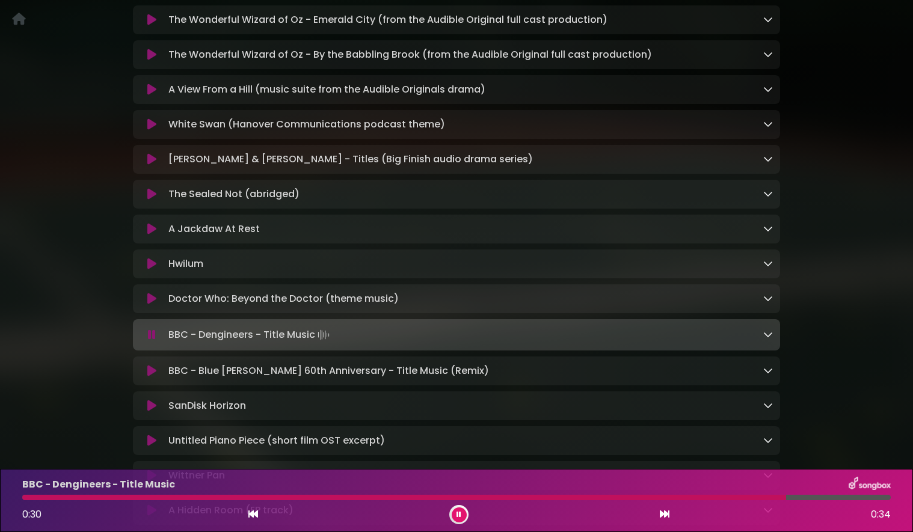
click at [150, 377] on icon at bounding box center [151, 371] width 9 height 12
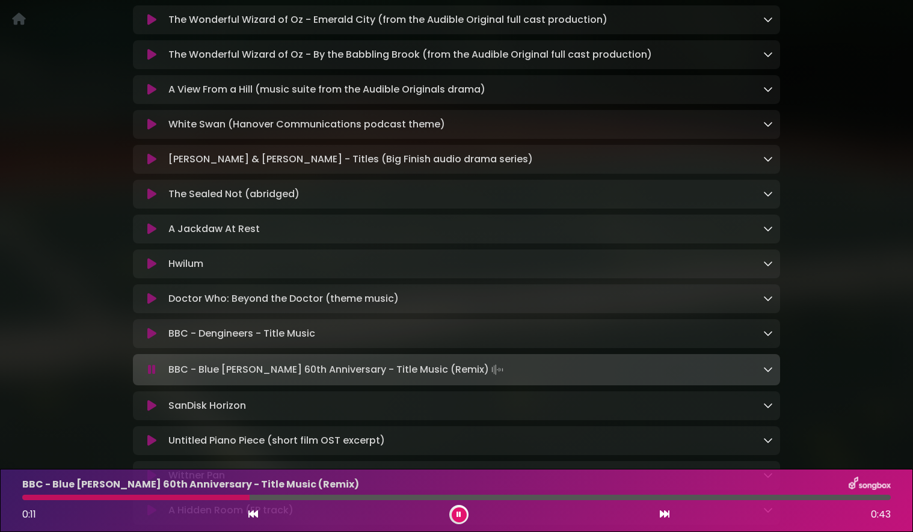
click at [152, 164] on icon at bounding box center [151, 159] width 9 height 12
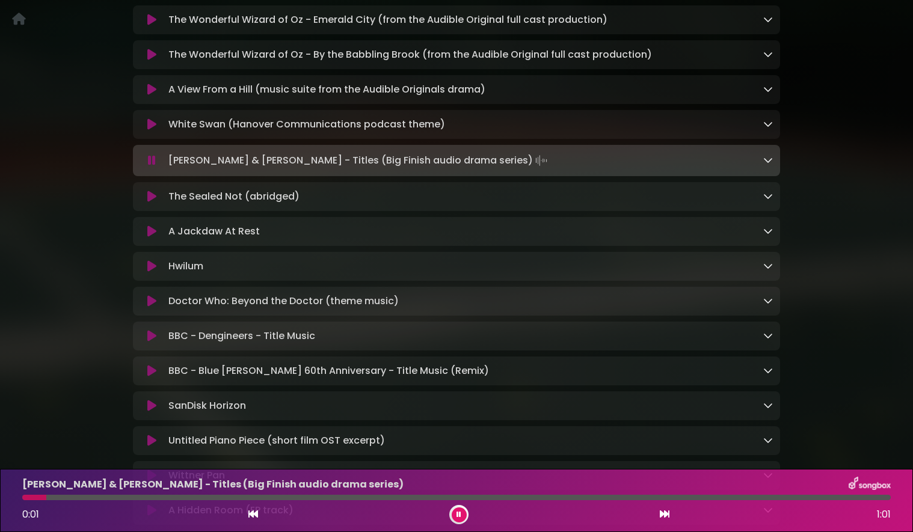
click at [368, 497] on div at bounding box center [456, 497] width 869 height 5
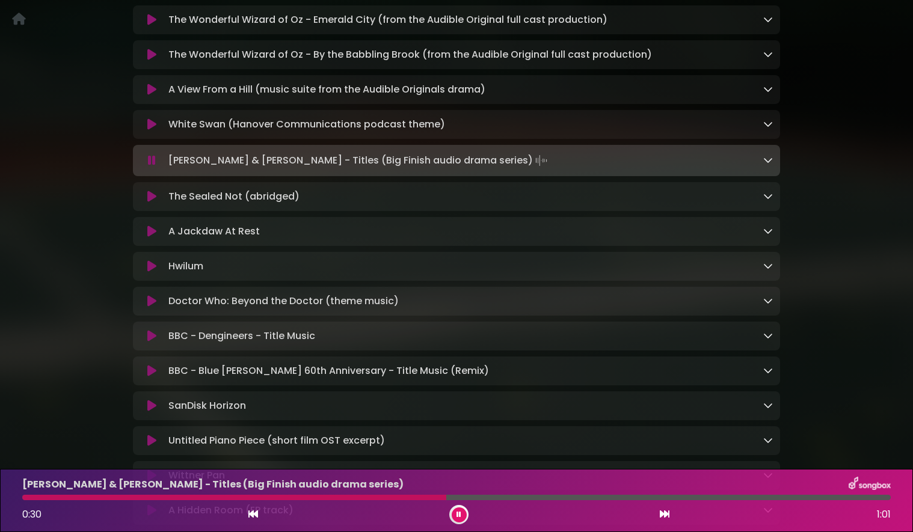
click at [151, 412] on icon at bounding box center [151, 406] width 9 height 12
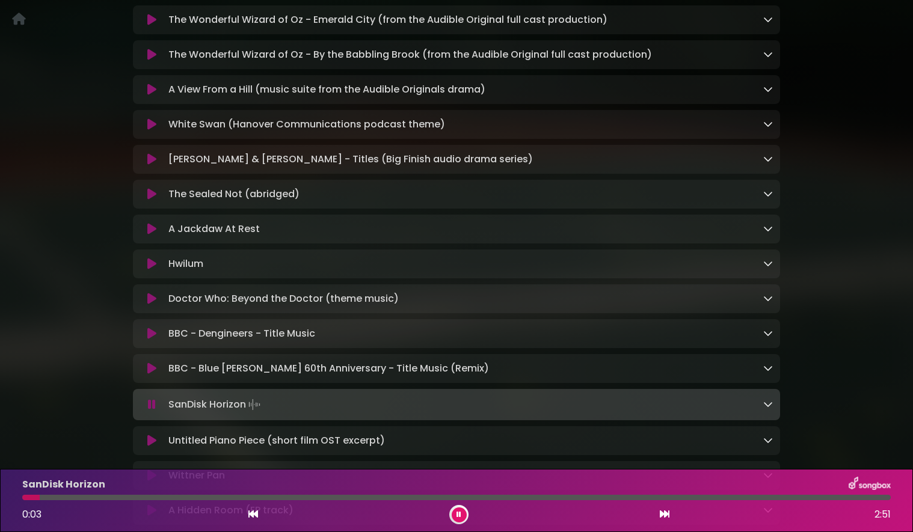
click at [136, 499] on div at bounding box center [456, 497] width 869 height 5
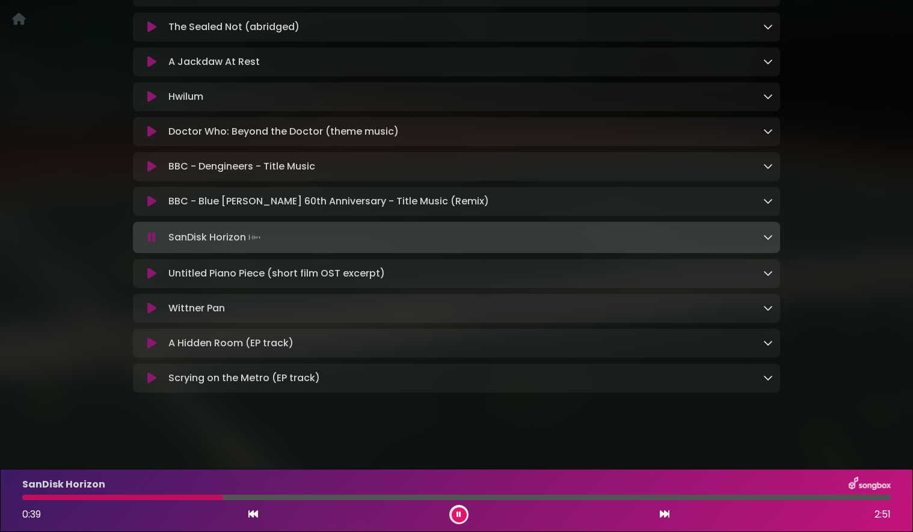
scroll to position [521, 0]
click at [609, 497] on div at bounding box center [456, 497] width 869 height 5
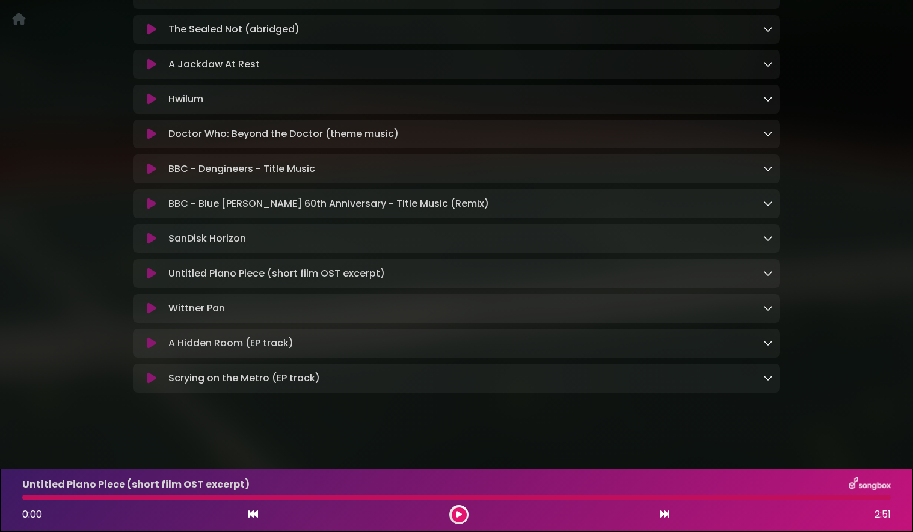
scroll to position [520, 0]
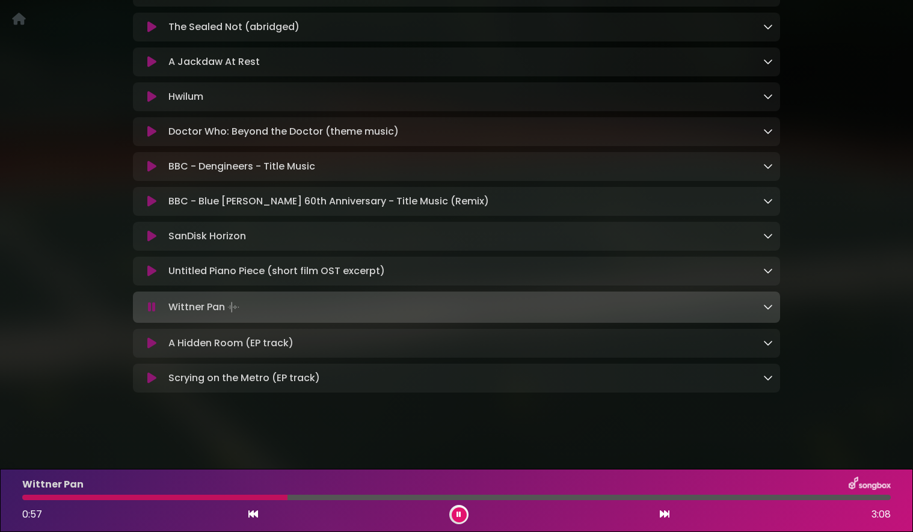
click at [587, 494] on div "Wittner Pan 0:57 3:08" at bounding box center [456, 501] width 883 height 48
click at [590, 498] on div at bounding box center [456, 497] width 869 height 5
click at [460, 514] on icon at bounding box center [459, 514] width 5 height 7
